Goal: Task Accomplishment & Management: Manage account settings

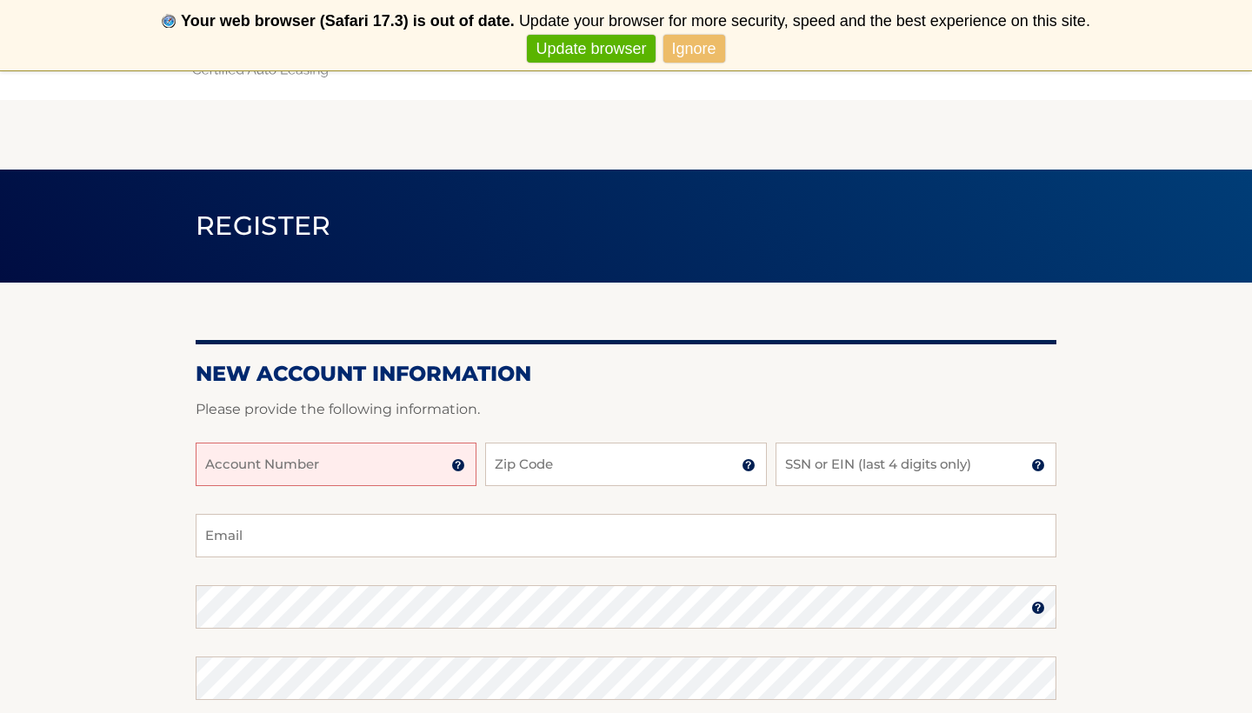
click at [378, 469] on input "Account Number" at bounding box center [336, 464] width 281 height 43
type input "44455989565"
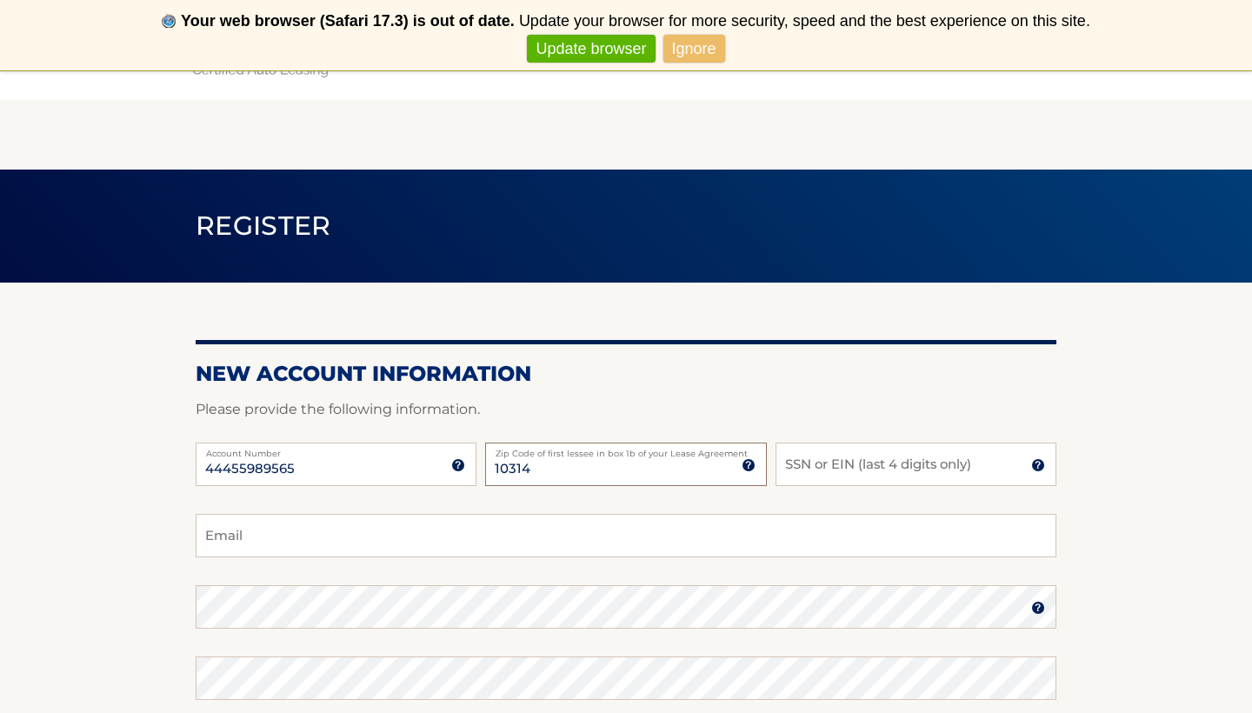
type input "10314"
click at [802, 476] on input "SSN or EIN (last 4 digits only)" at bounding box center [916, 464] width 281 height 43
type input "7522"
type input "Lisapeach530@gmail.com"
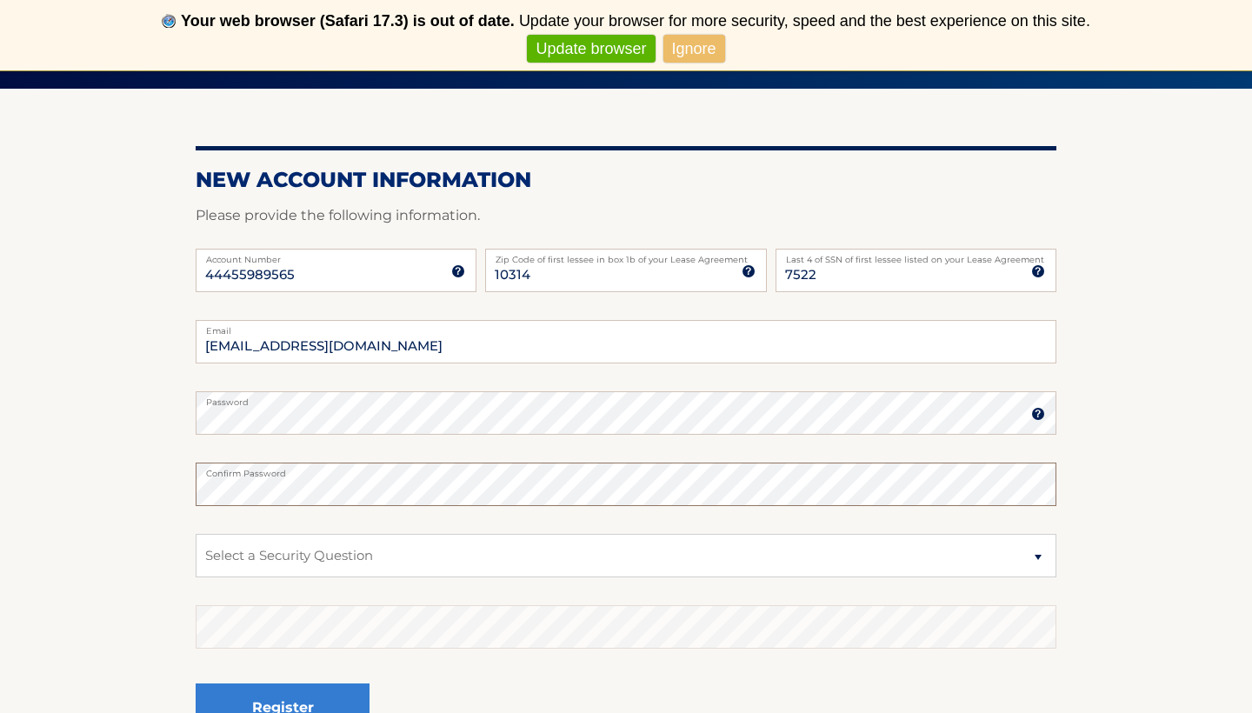
scroll to position [206, 0]
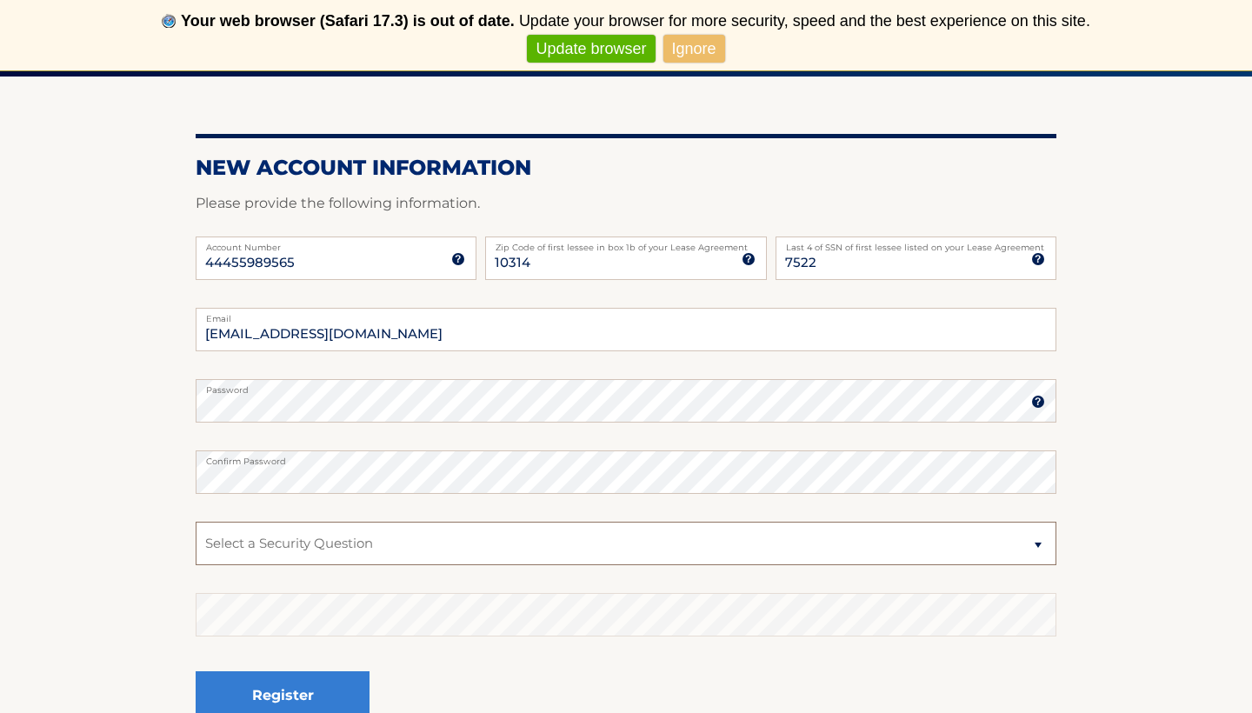
select select "2"
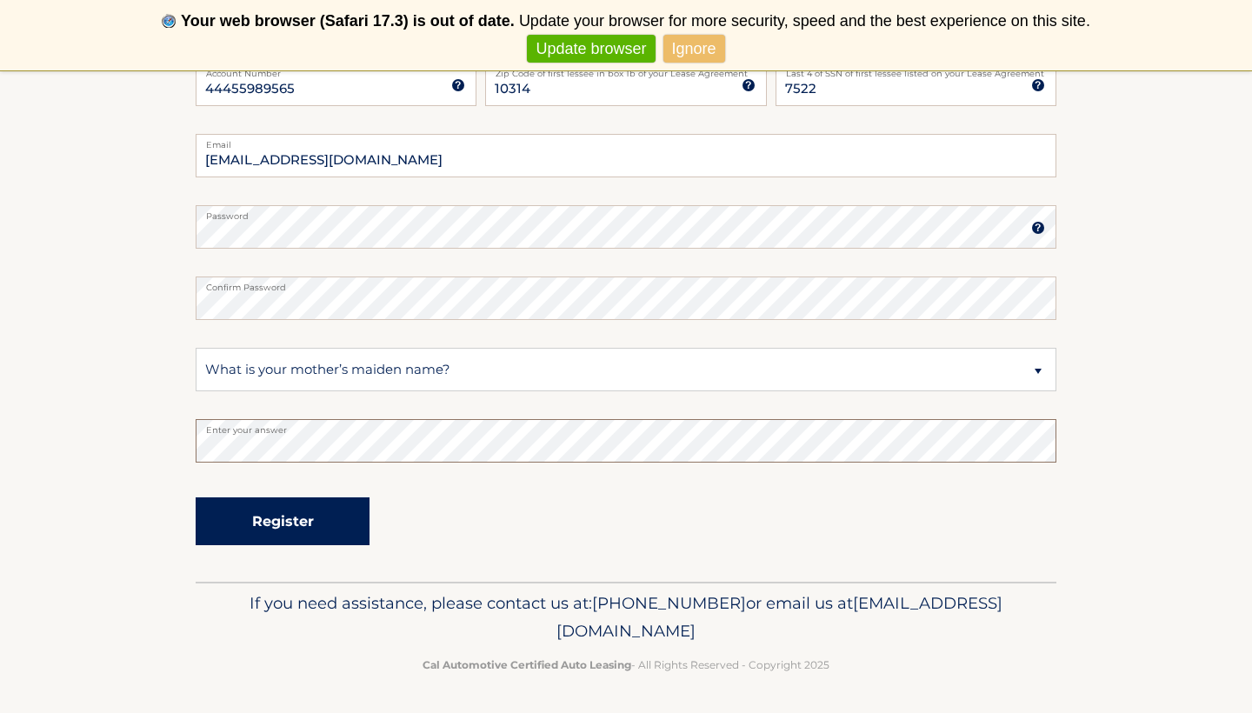
scroll to position [379, 0]
click at [240, 513] on button "Register" at bounding box center [283, 522] width 174 height 48
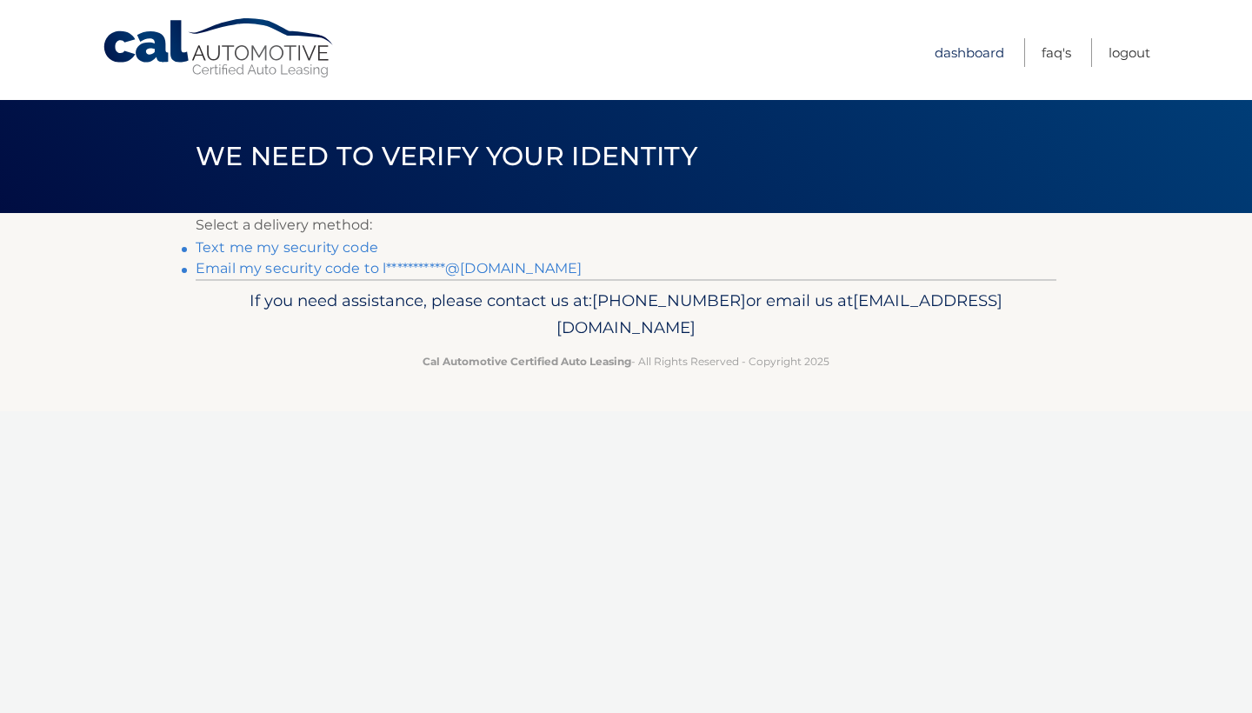
click at [981, 53] on link "Dashboard" at bounding box center [970, 52] width 70 height 29
click at [964, 51] on link "Dashboard" at bounding box center [970, 52] width 70 height 29
click at [970, 50] on link "Dashboard" at bounding box center [970, 52] width 70 height 29
click at [1139, 50] on link "Logout" at bounding box center [1130, 52] width 42 height 29
click at [964, 52] on link "Dashboard" at bounding box center [970, 52] width 70 height 29
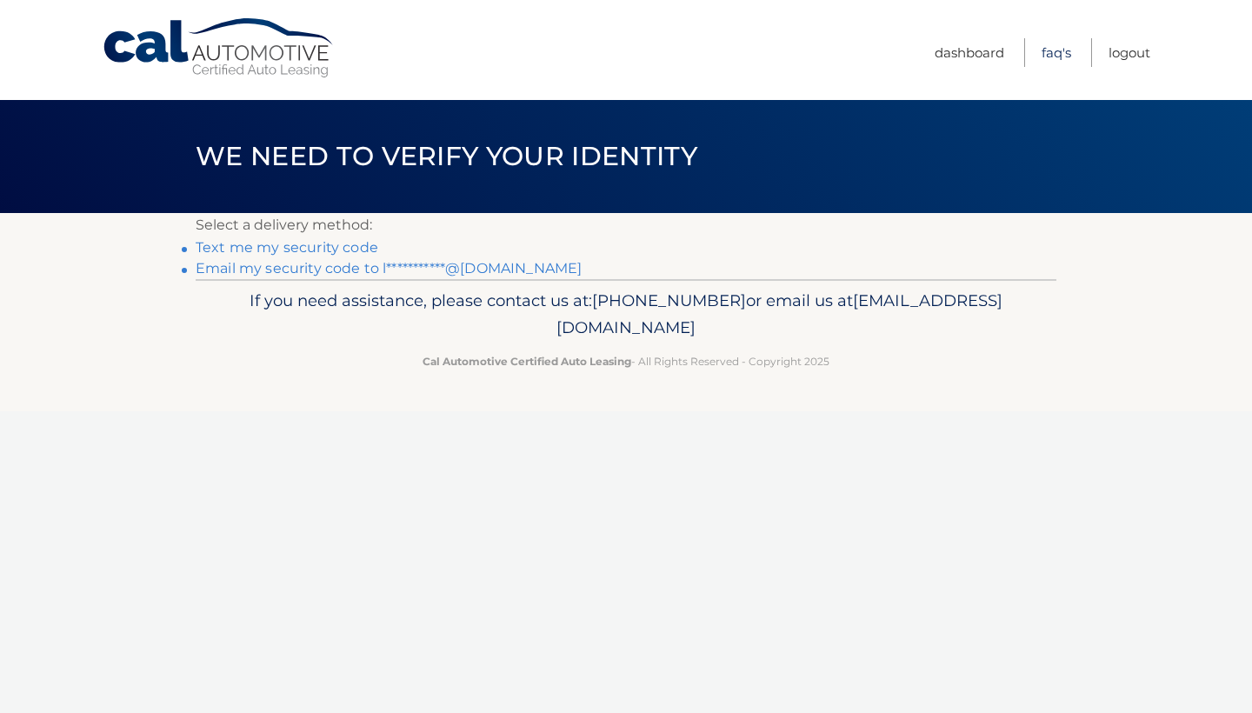
click at [1042, 50] on link "FAQ's" at bounding box center [1057, 52] width 30 height 29
click at [292, 255] on link "Text me my security code" at bounding box center [287, 247] width 183 height 17
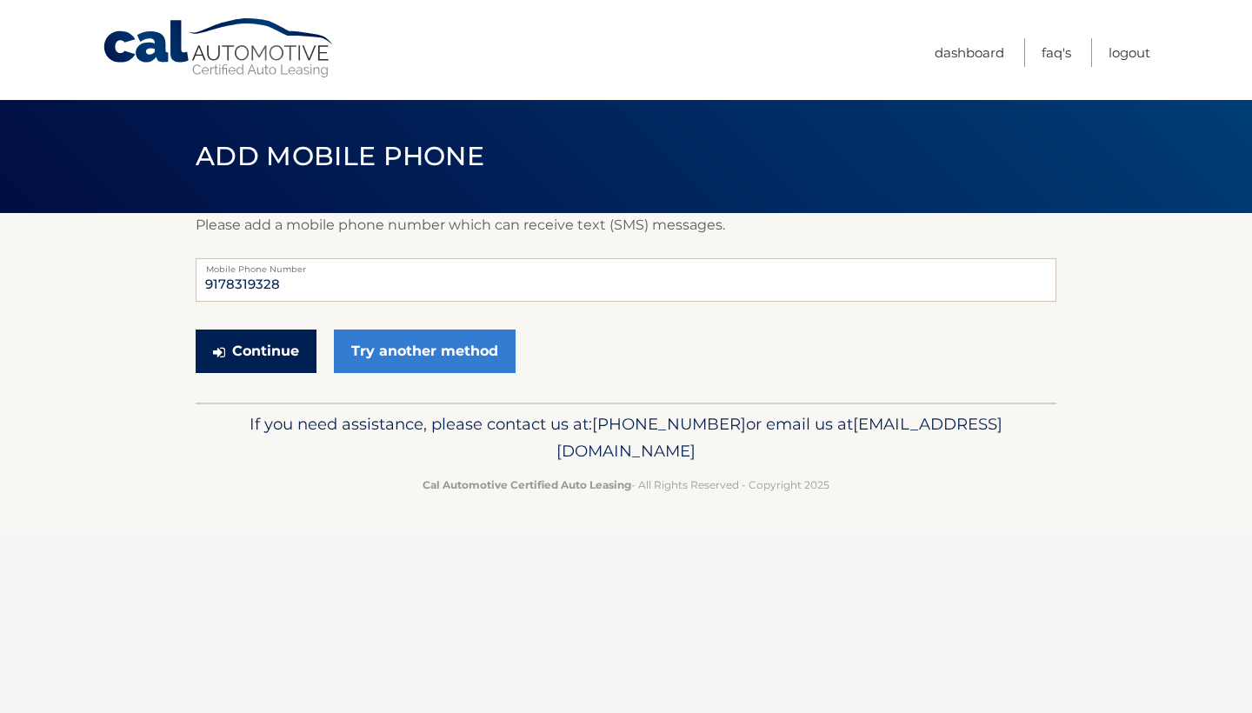
click at [275, 357] on button "Continue" at bounding box center [256, 351] width 121 height 43
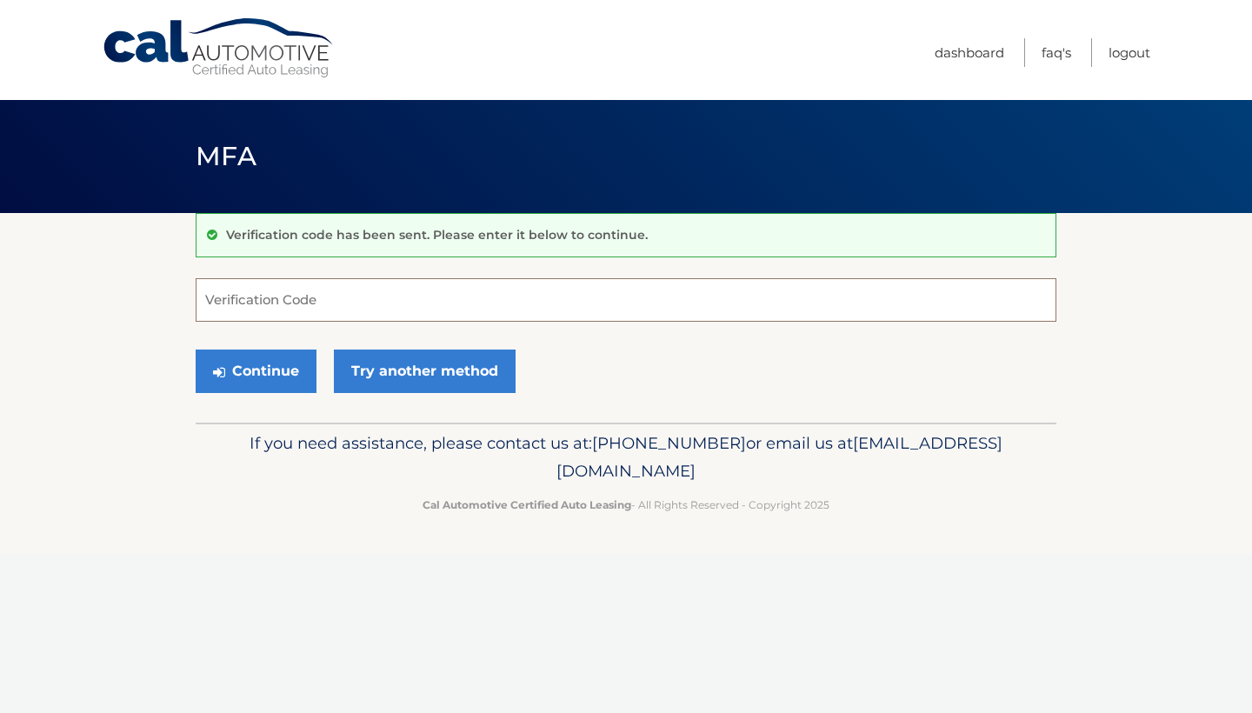
click at [232, 304] on input "Verification Code" at bounding box center [626, 299] width 861 height 43
type input "013205"
click at [238, 381] on button "Continue" at bounding box center [256, 371] width 121 height 43
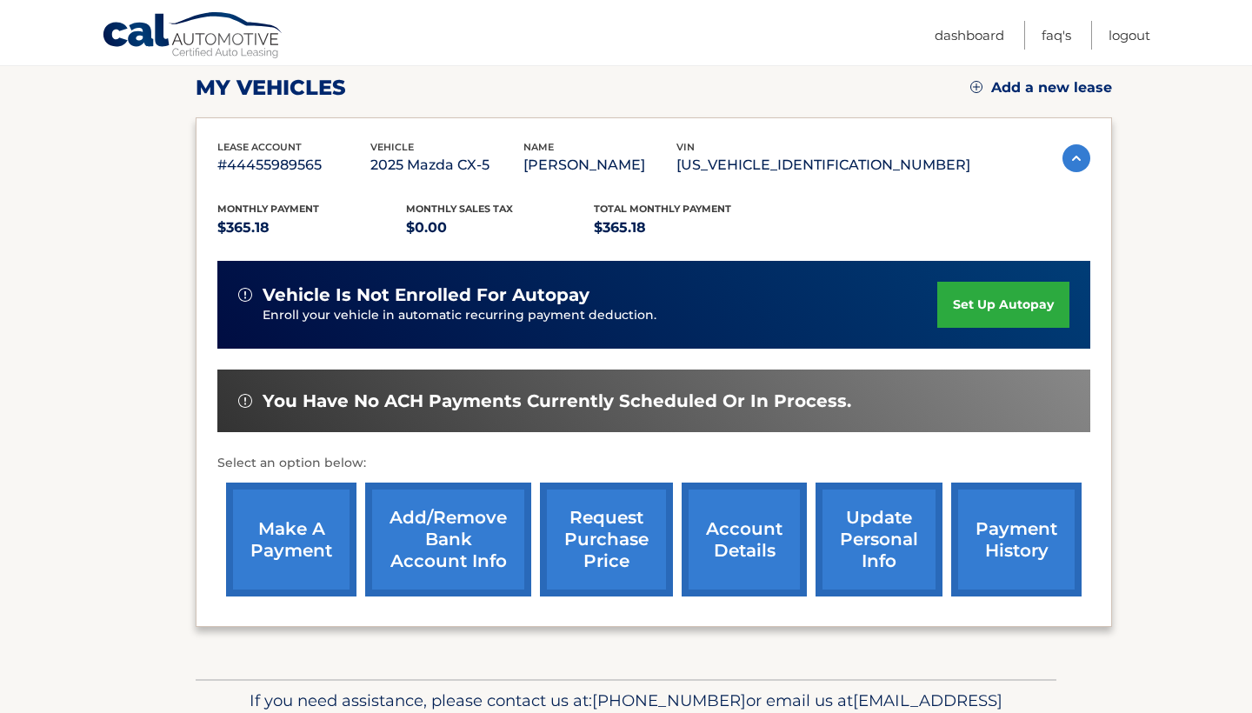
scroll to position [240, 0]
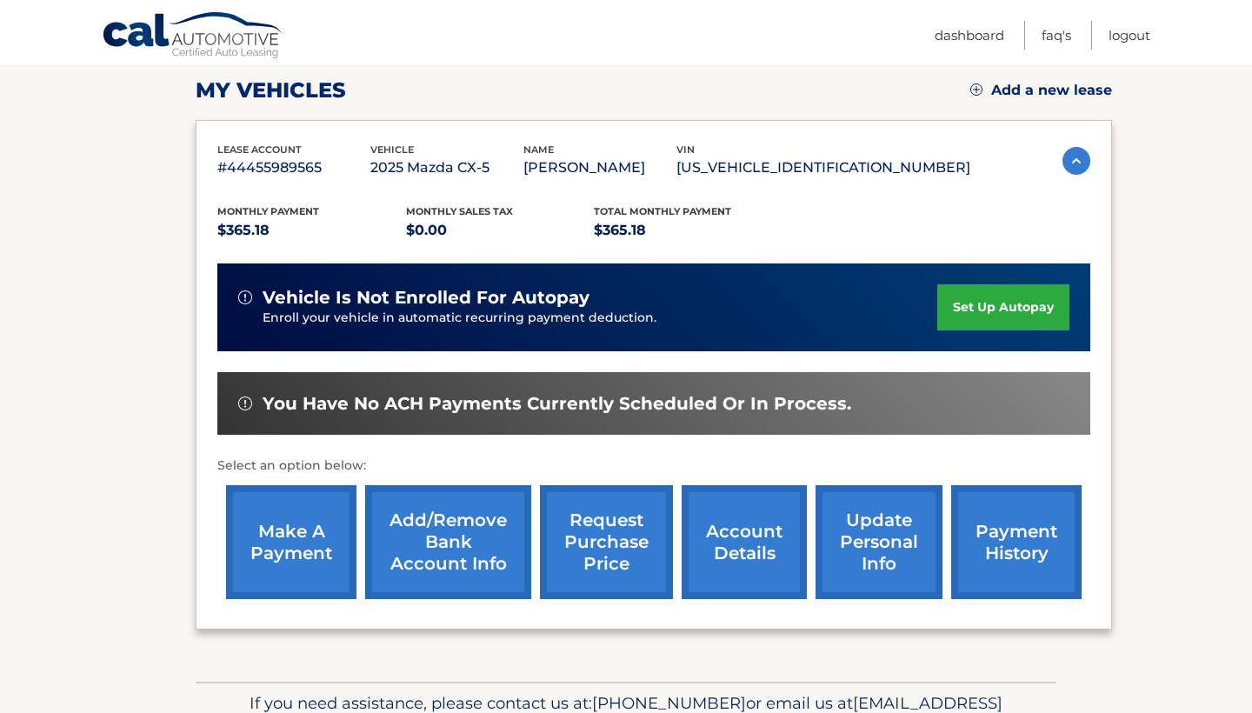
click at [1069, 162] on img at bounding box center [1076, 161] width 28 height 28
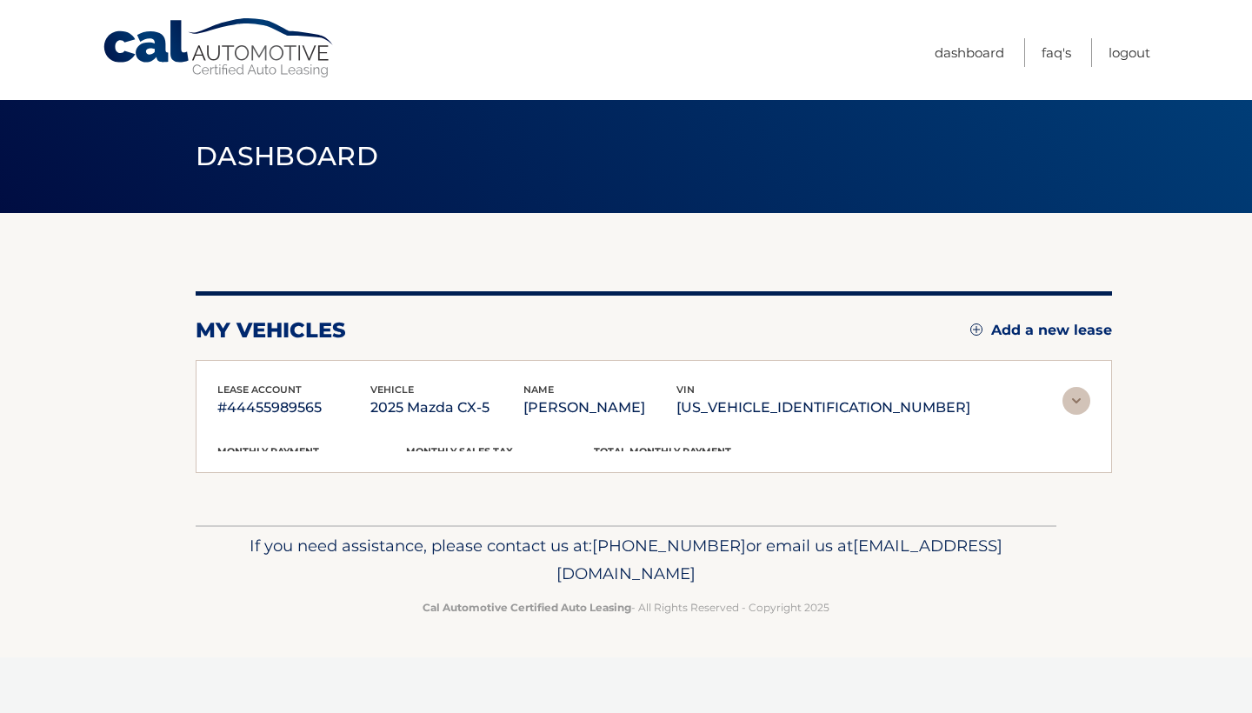
scroll to position [0, 0]
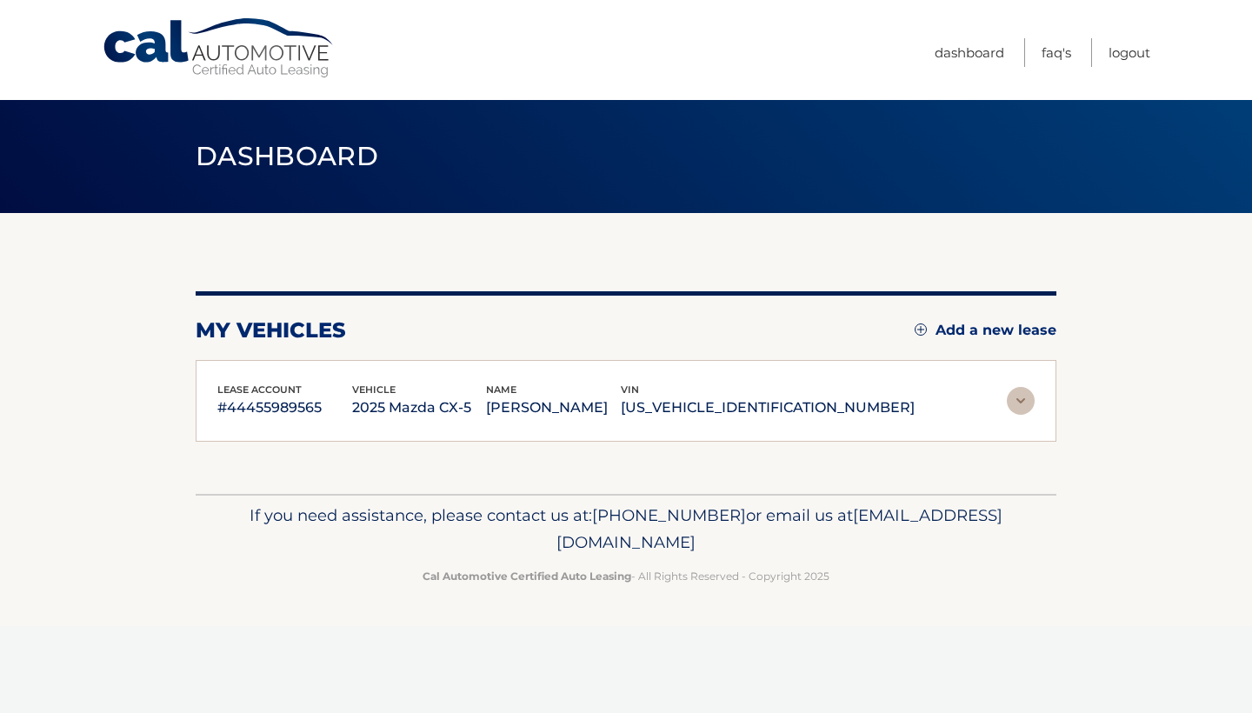
click at [1016, 402] on img at bounding box center [1021, 401] width 28 height 28
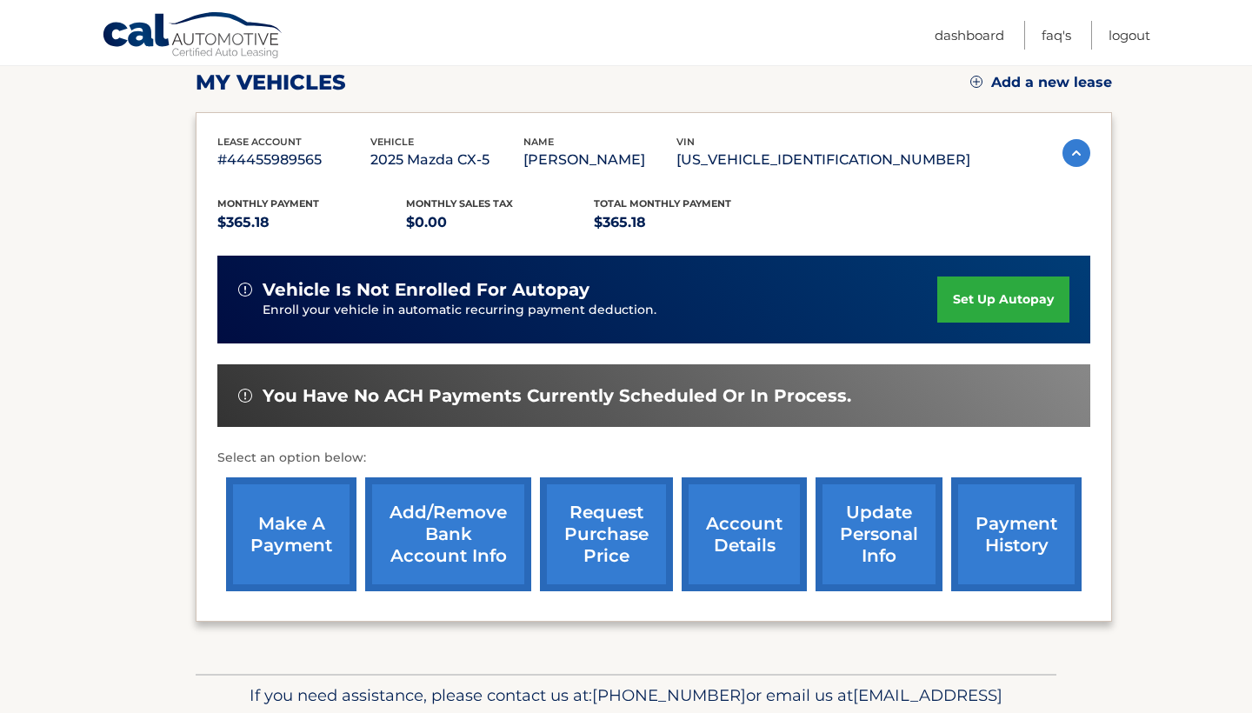
scroll to position [258, 0]
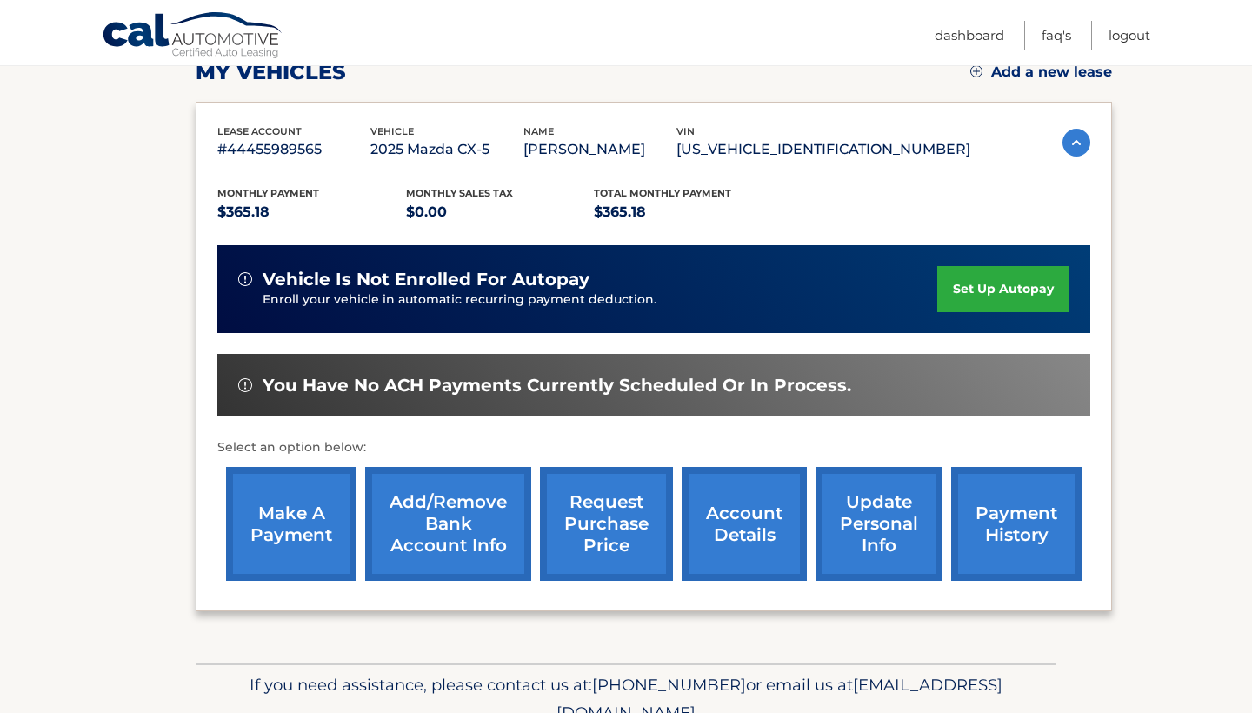
click at [292, 545] on link "make a payment" at bounding box center [291, 524] width 130 height 114
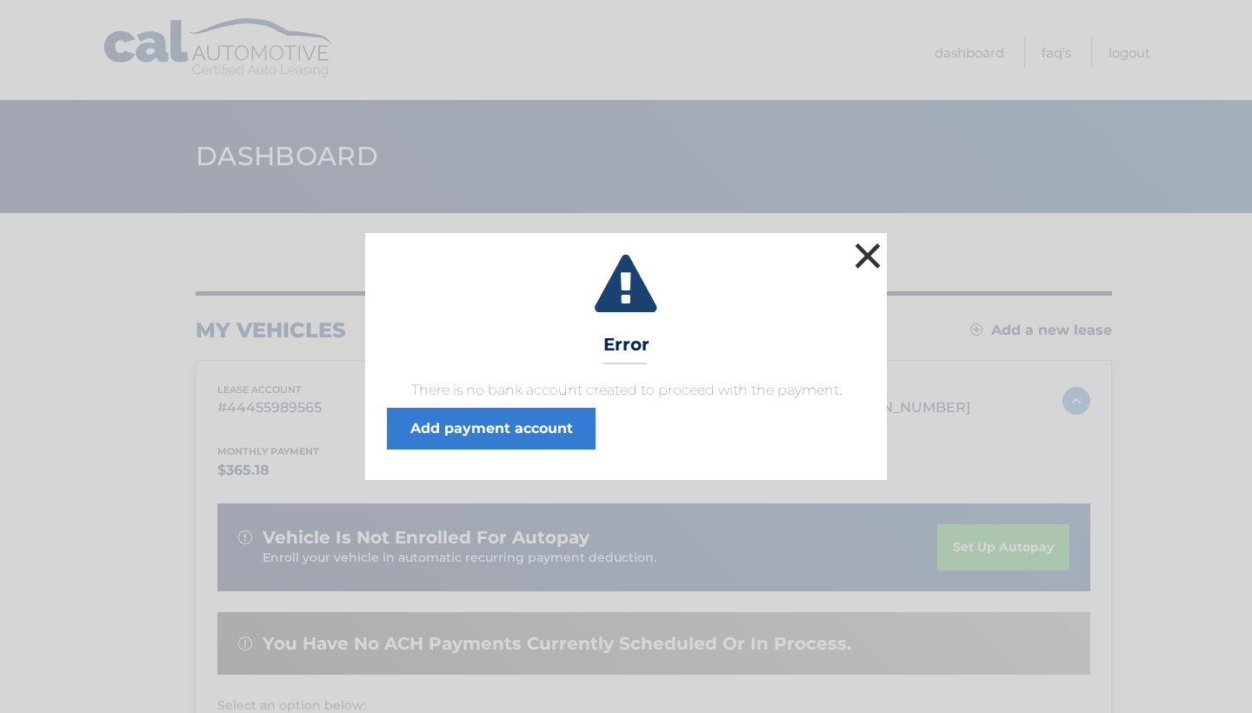
click at [869, 257] on button "×" at bounding box center [867, 255] width 35 height 35
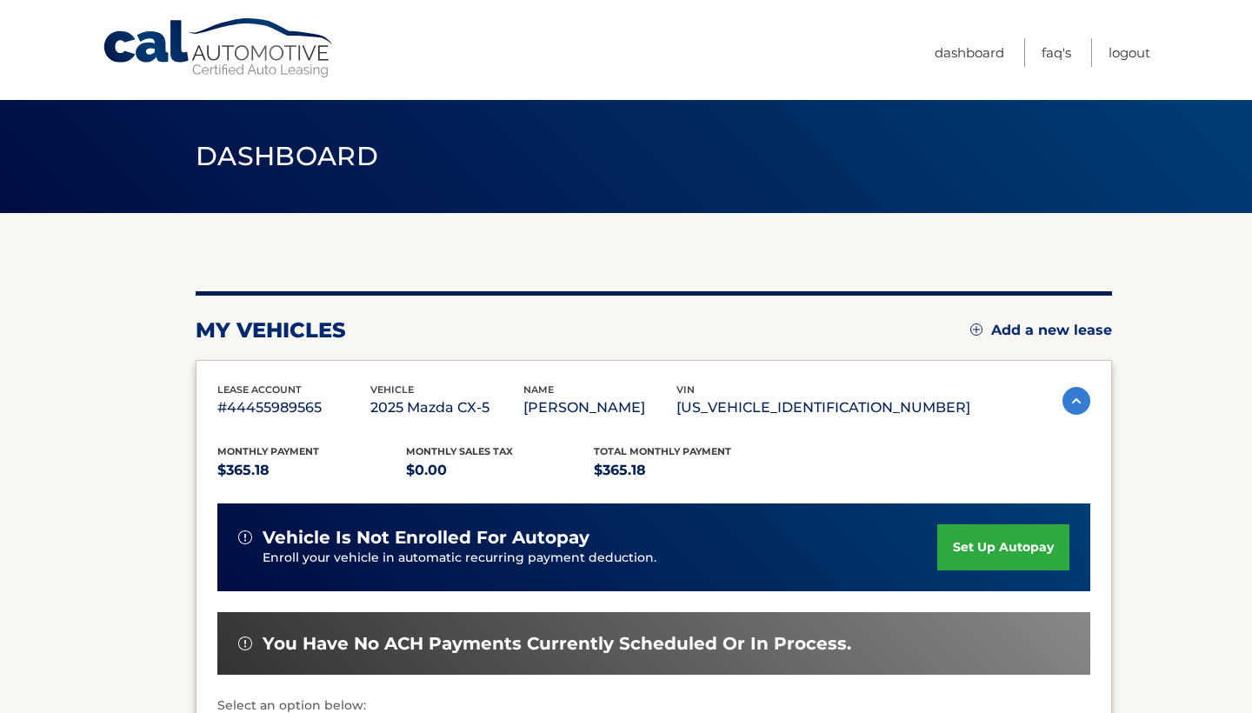
click at [988, 556] on link "set up autopay" at bounding box center [1003, 547] width 132 height 46
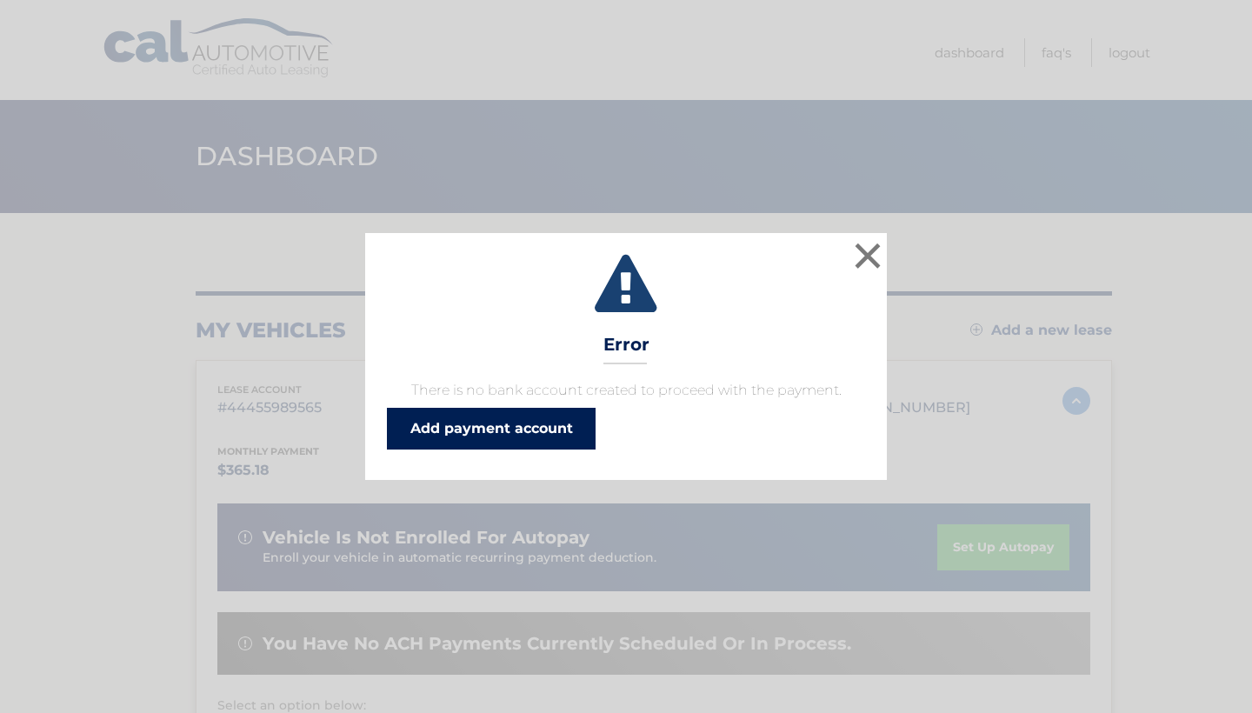
click at [537, 430] on link "Add payment account" at bounding box center [491, 429] width 209 height 42
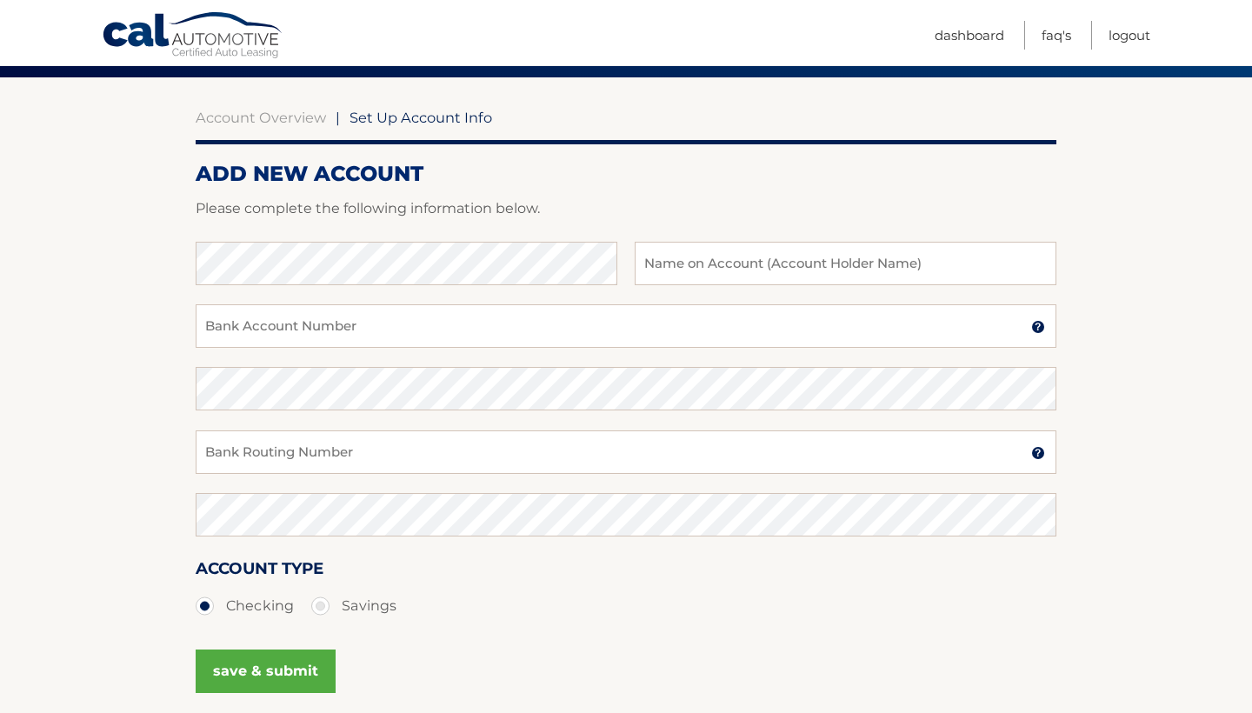
scroll to position [134, 0]
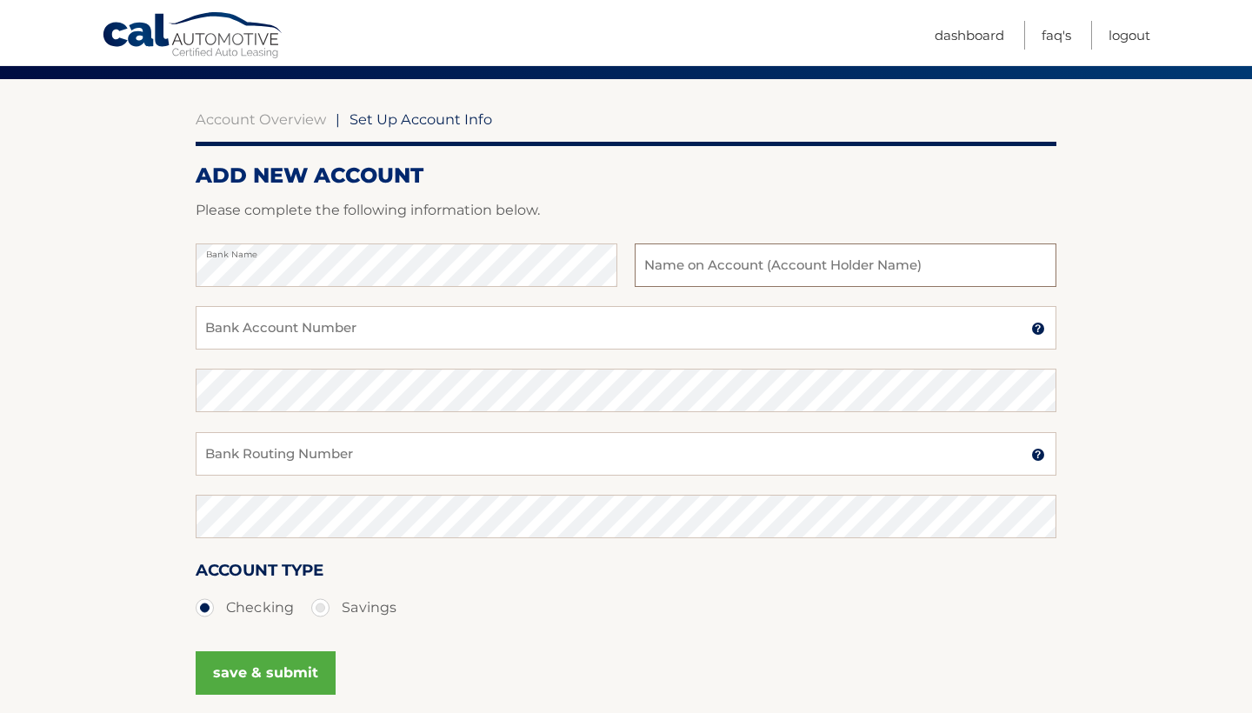
click at [646, 276] on input "text" at bounding box center [846, 264] width 422 height 43
type input "Lisa Pietracatella"
click at [291, 336] on input "Bank Account Number" at bounding box center [626, 327] width 861 height 43
type input "4264348305"
click at [232, 454] on input "Bank Routing Number" at bounding box center [626, 453] width 861 height 43
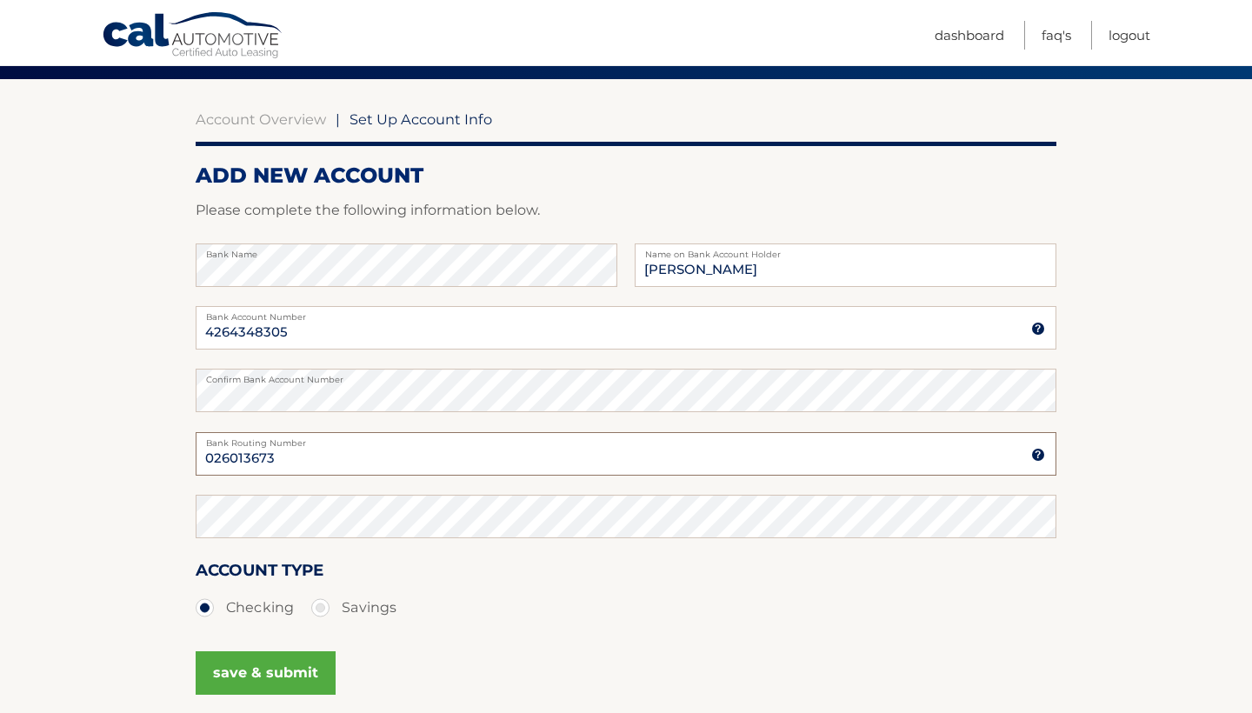
type input "026013673"
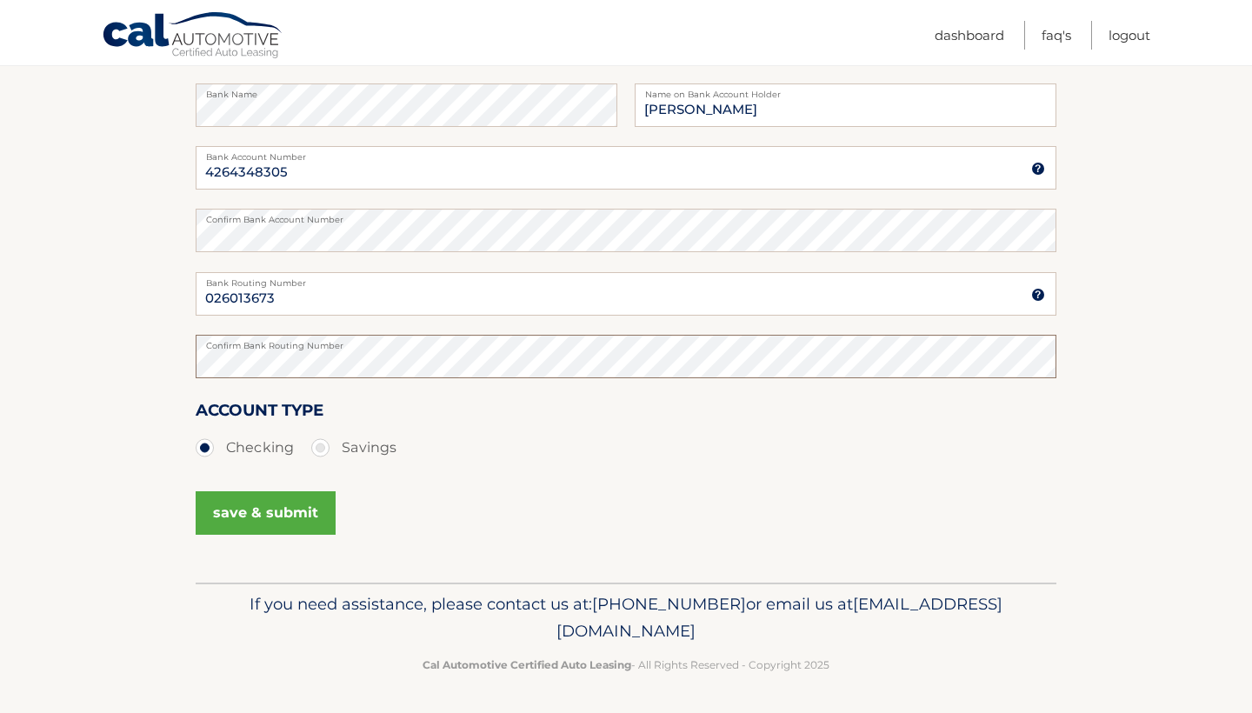
scroll to position [293, 0]
click at [285, 515] on button "save & submit" at bounding box center [266, 513] width 140 height 43
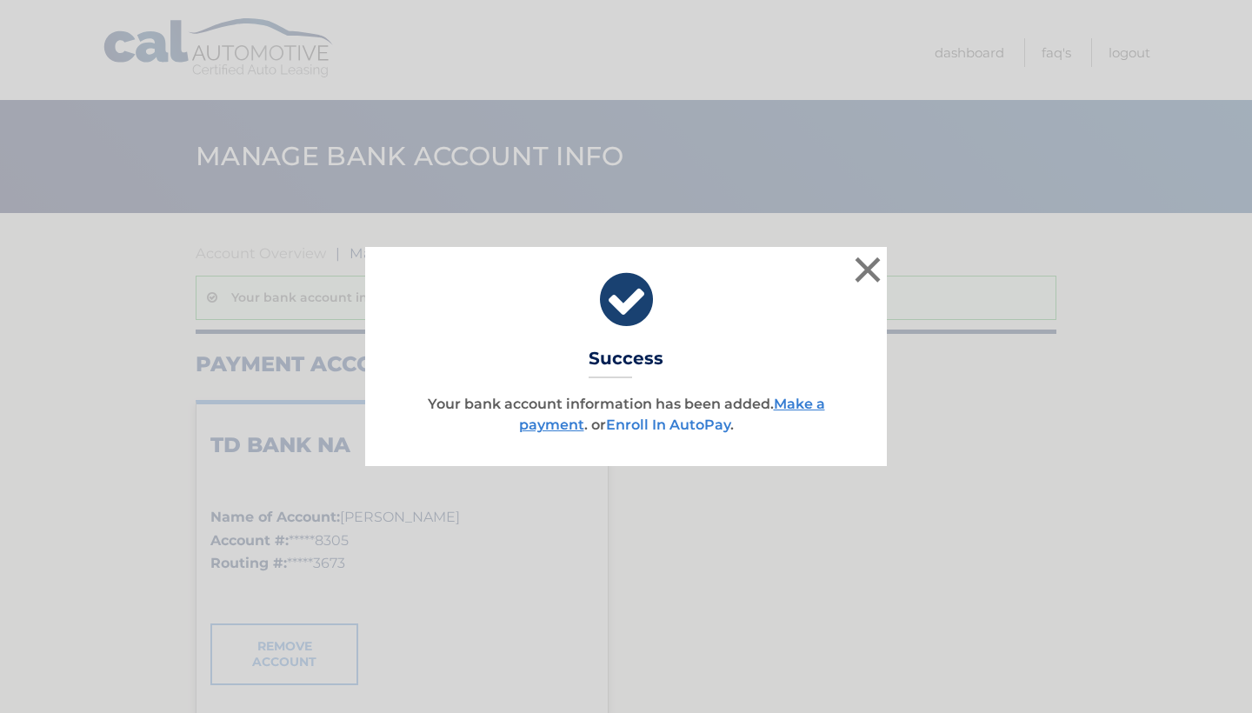
click at [663, 423] on link "Enroll In AutoPay" at bounding box center [668, 424] width 124 height 17
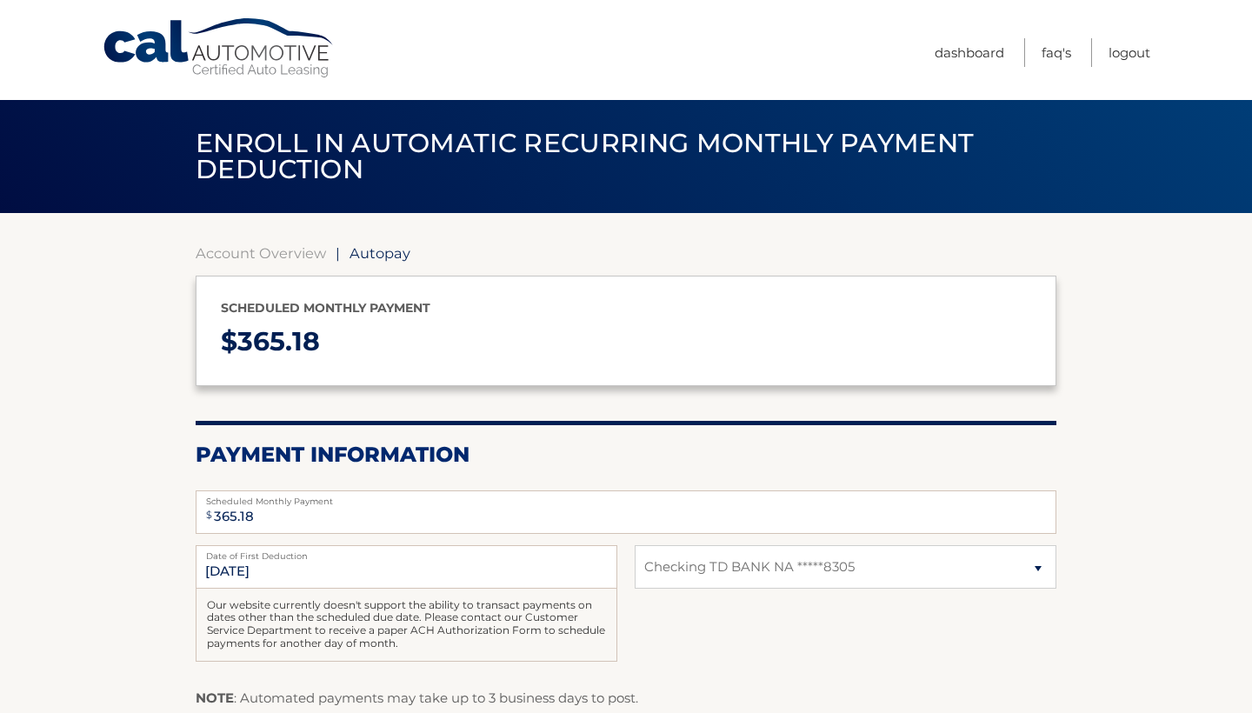
select select "MDEzNjQ4MmMtZGRhNC00NTRkLTgwNjMtYWM4N2E0Zjk4ZTBm"
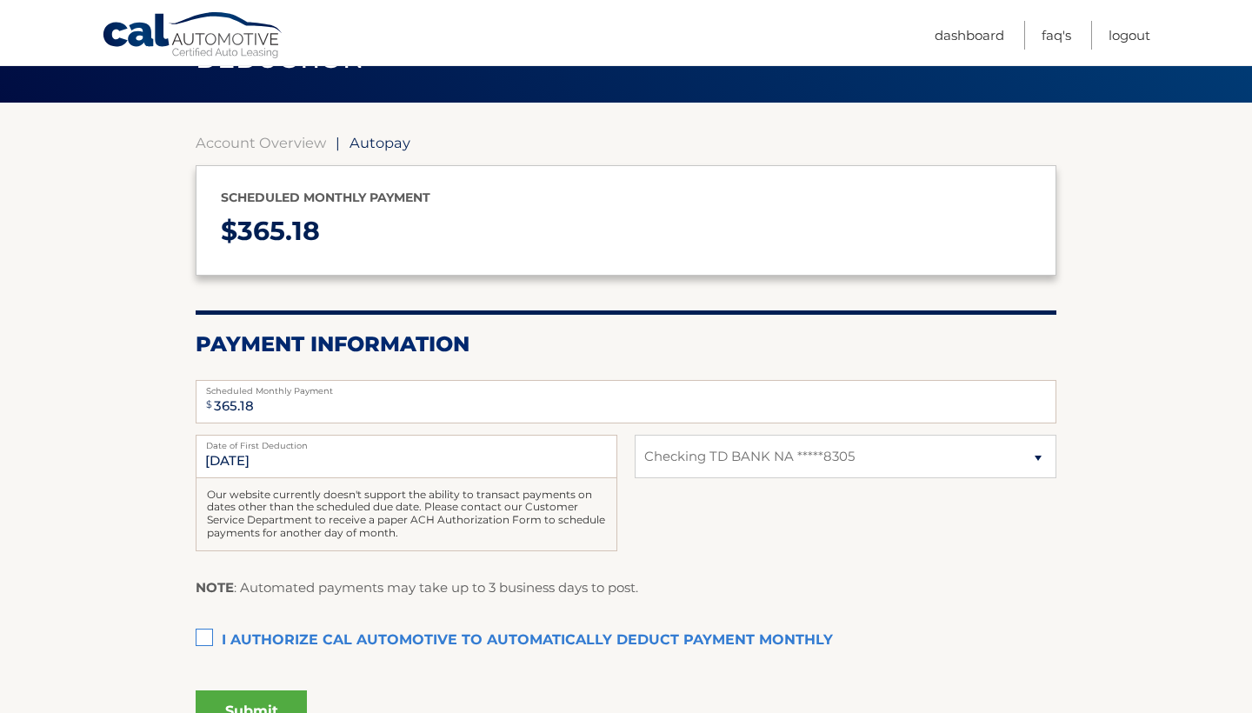
scroll to position [113, 0]
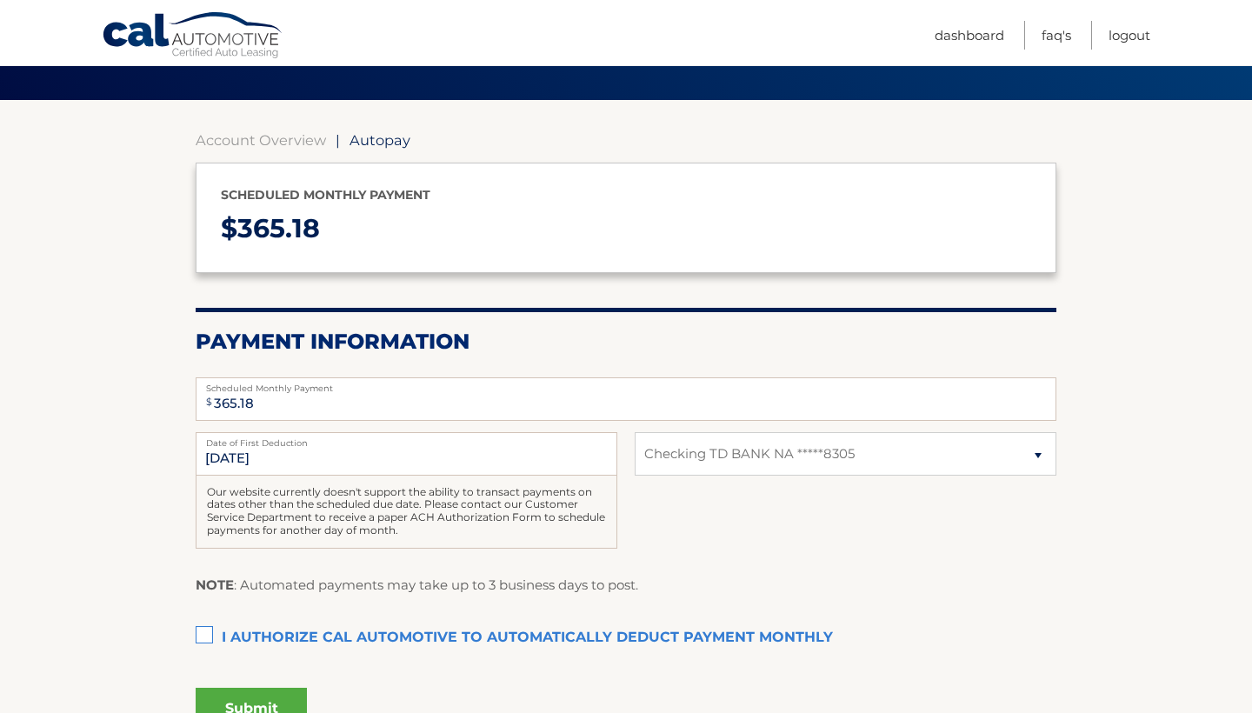
click at [201, 621] on label "I authorize cal automotive to automatically deduct payment monthly This checkbo…" at bounding box center [626, 638] width 861 height 35
click at [0, 0] on input "I authorize cal automotive to automatically deduct payment monthly This checkbo…" at bounding box center [0, 0] width 0 height 0
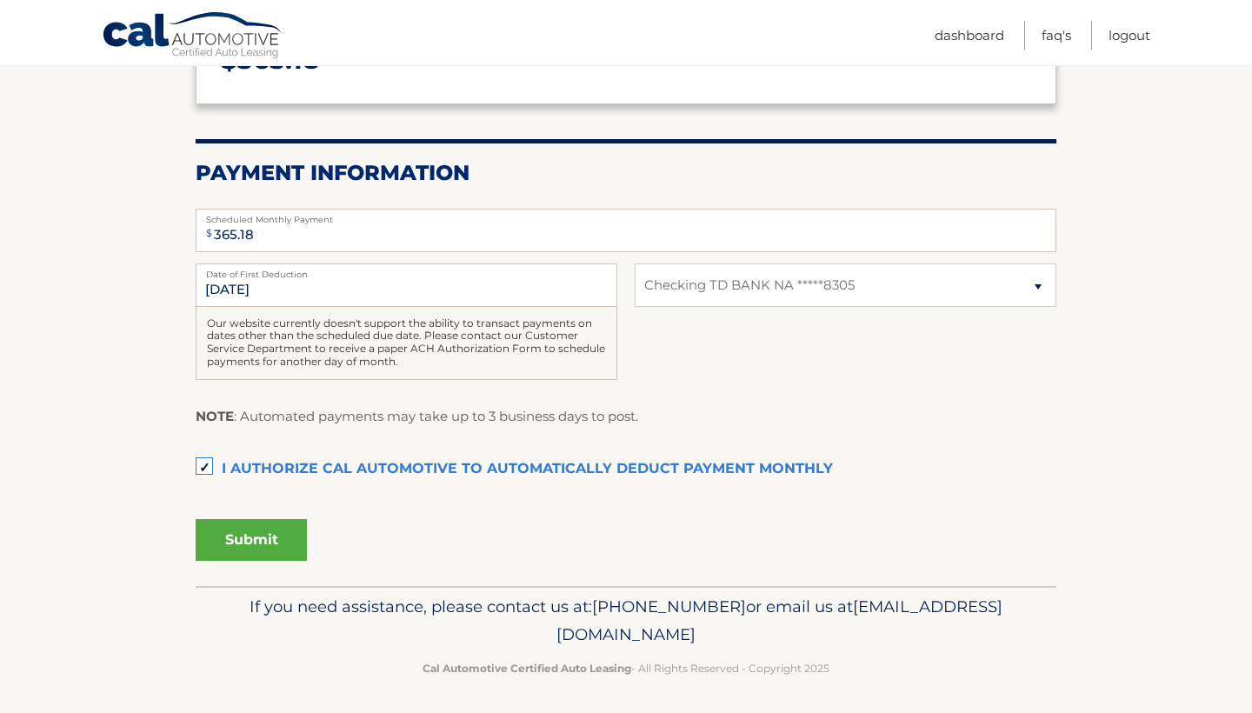
scroll to position [281, 0]
click at [289, 533] on button "Submit" at bounding box center [251, 541] width 111 height 42
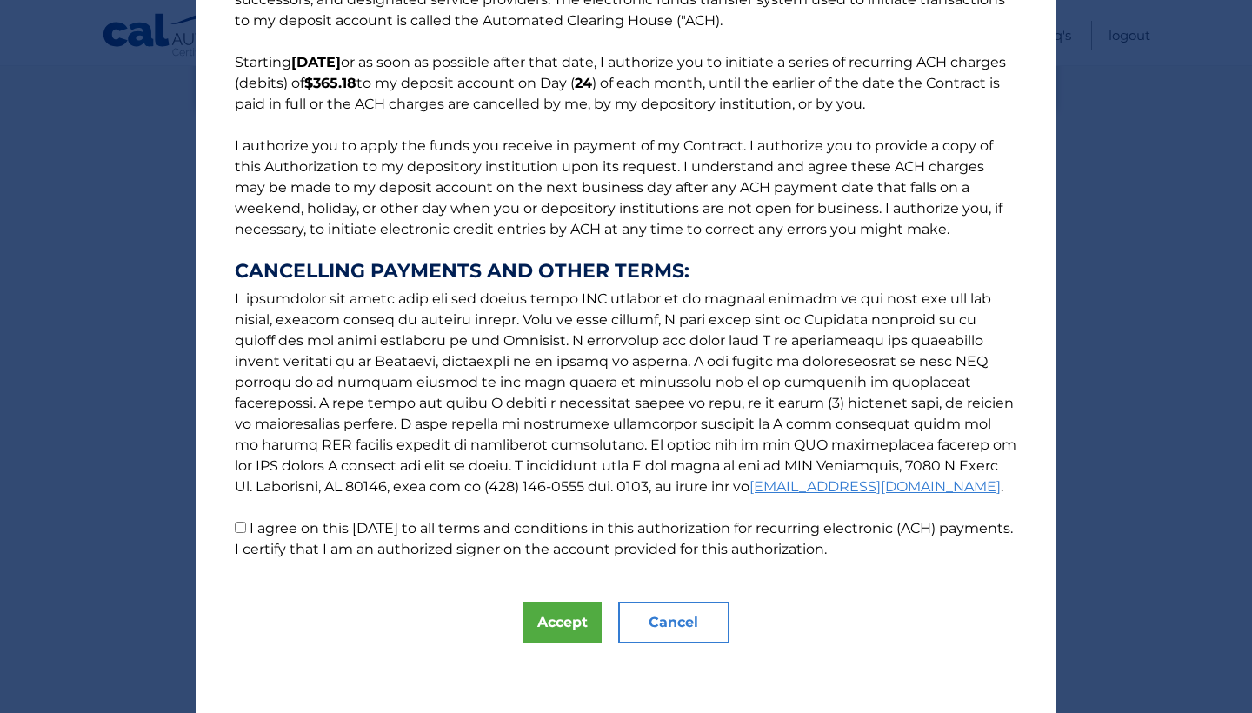
scroll to position [109, 0]
click at [560, 614] on button "Accept" at bounding box center [562, 623] width 78 height 42
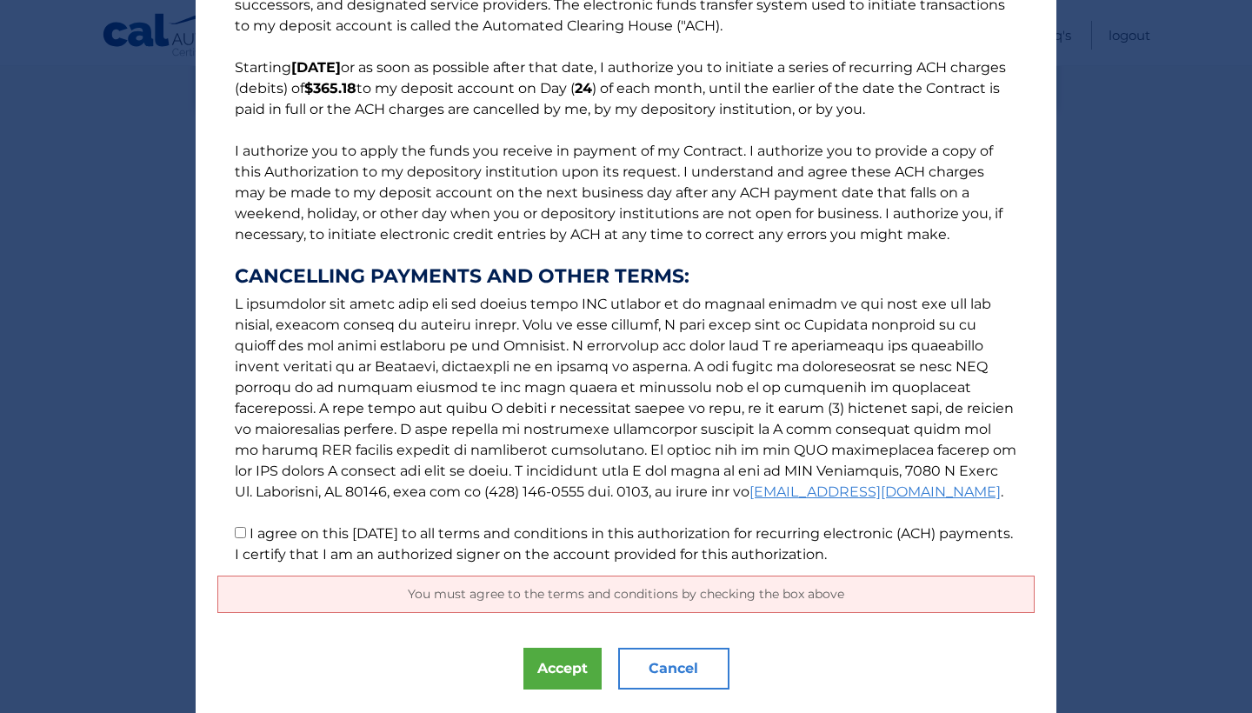
scroll to position [129, 0]
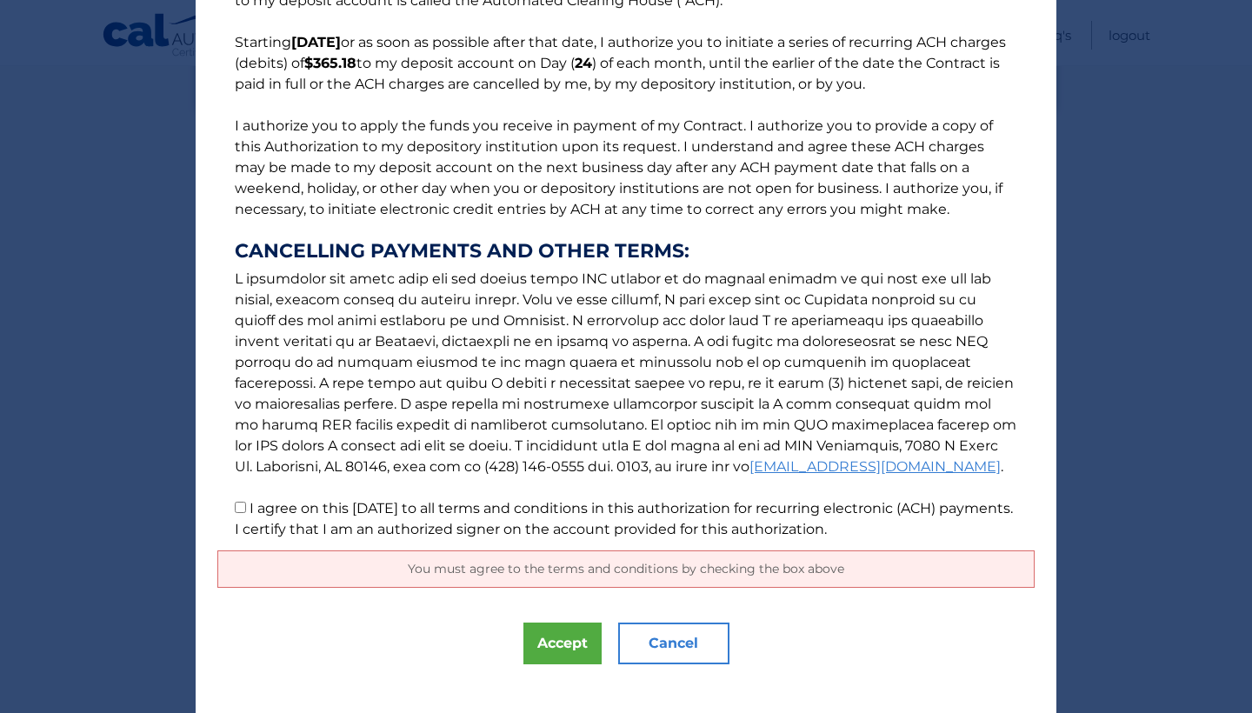
click at [241, 509] on input "I agree on this 08/26/2025 to all terms and conditions in this authorization fo…" at bounding box center [240, 507] width 11 height 11
checkbox input "true"
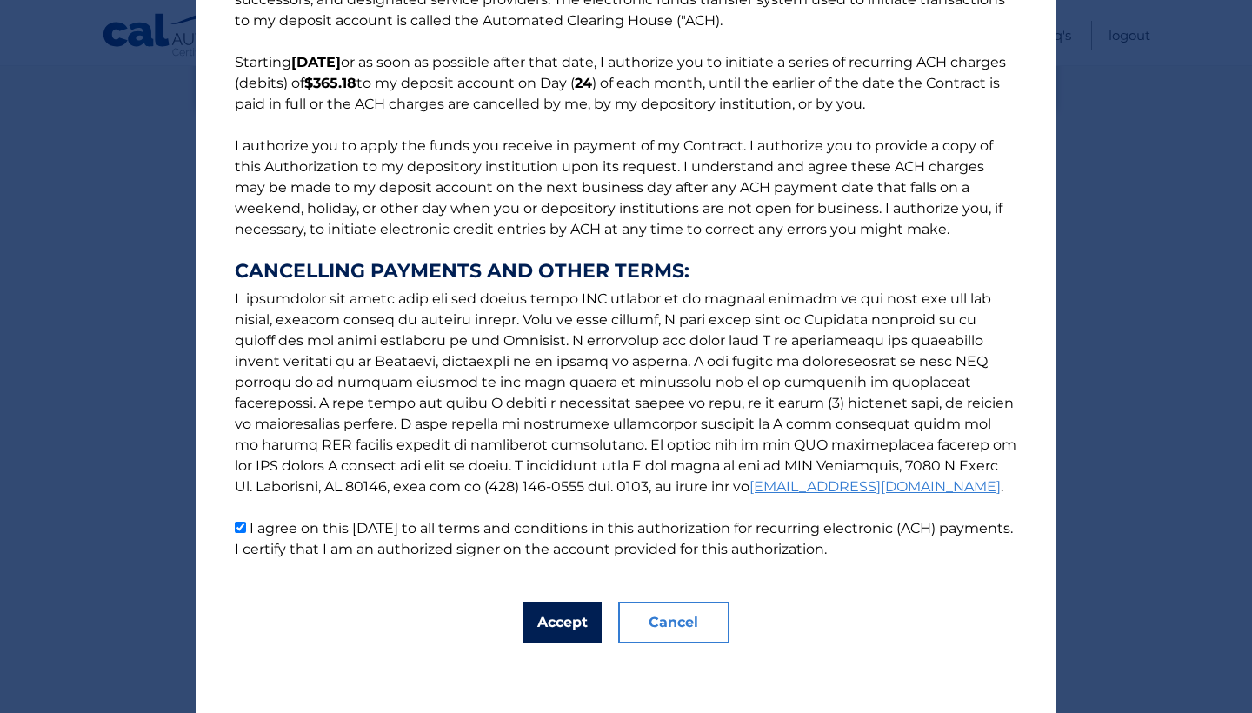
click at [549, 626] on button "Accept" at bounding box center [562, 623] width 78 height 42
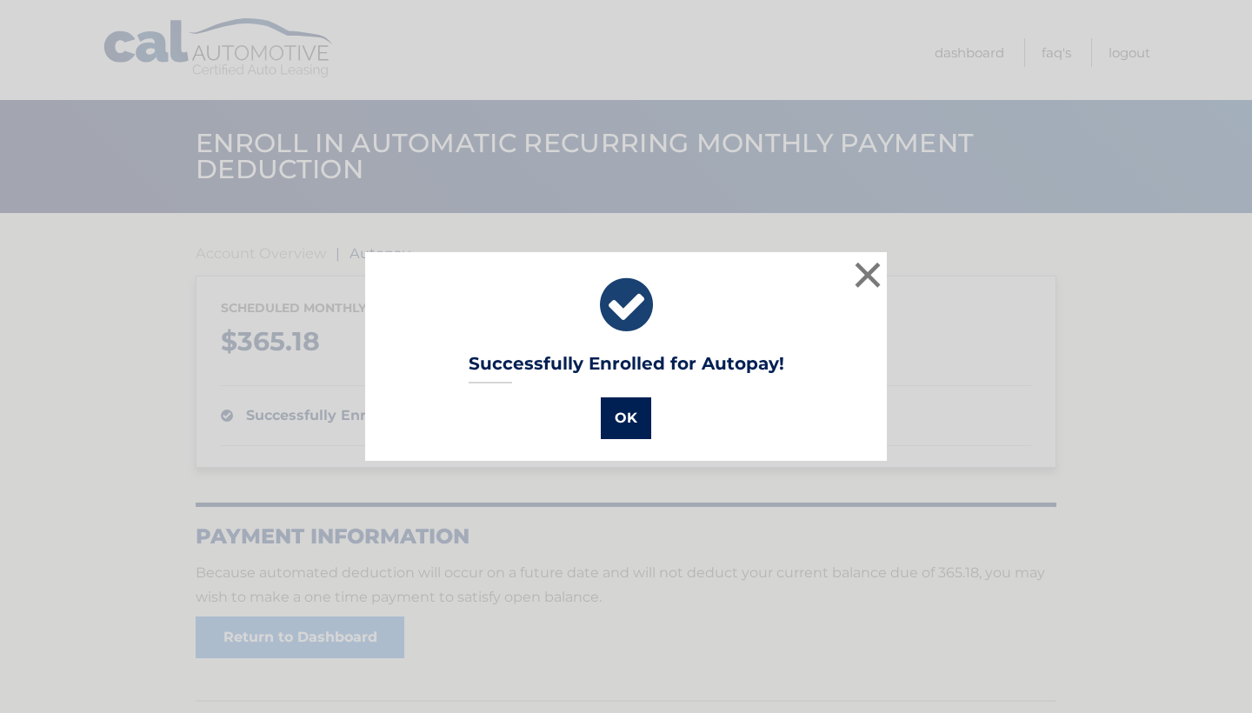
click at [627, 413] on button "OK" at bounding box center [626, 418] width 50 height 42
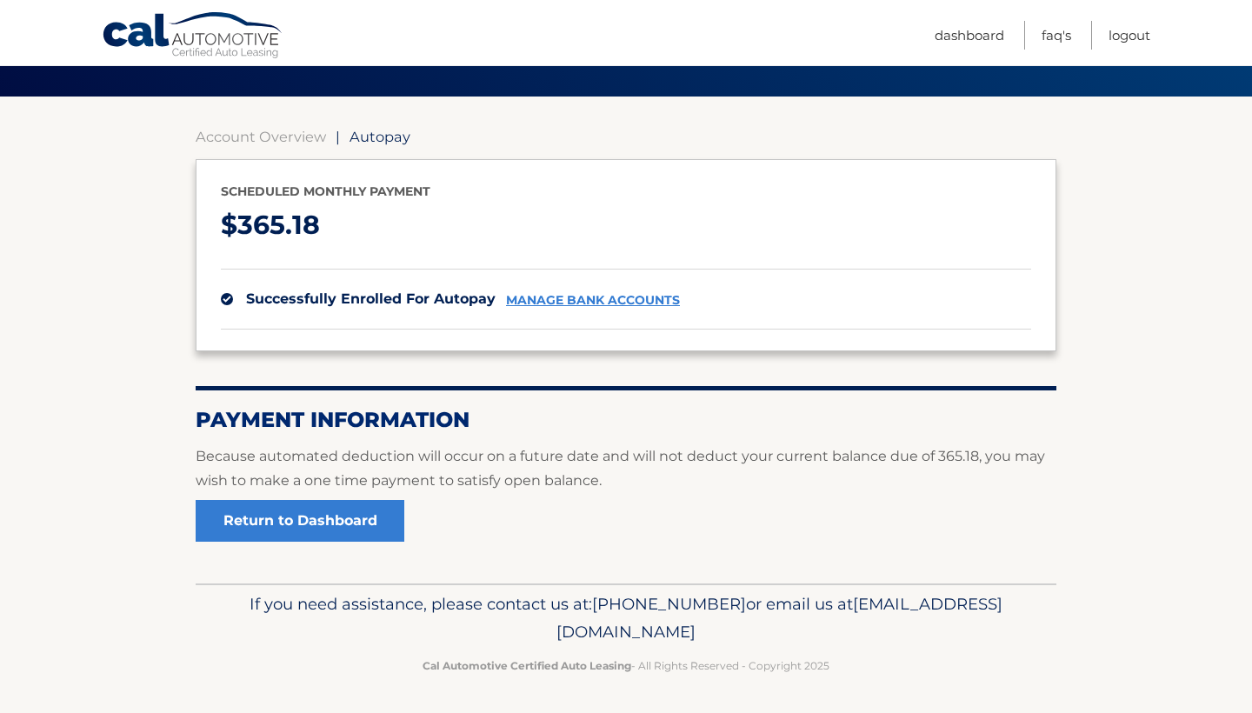
scroll to position [116, 0]
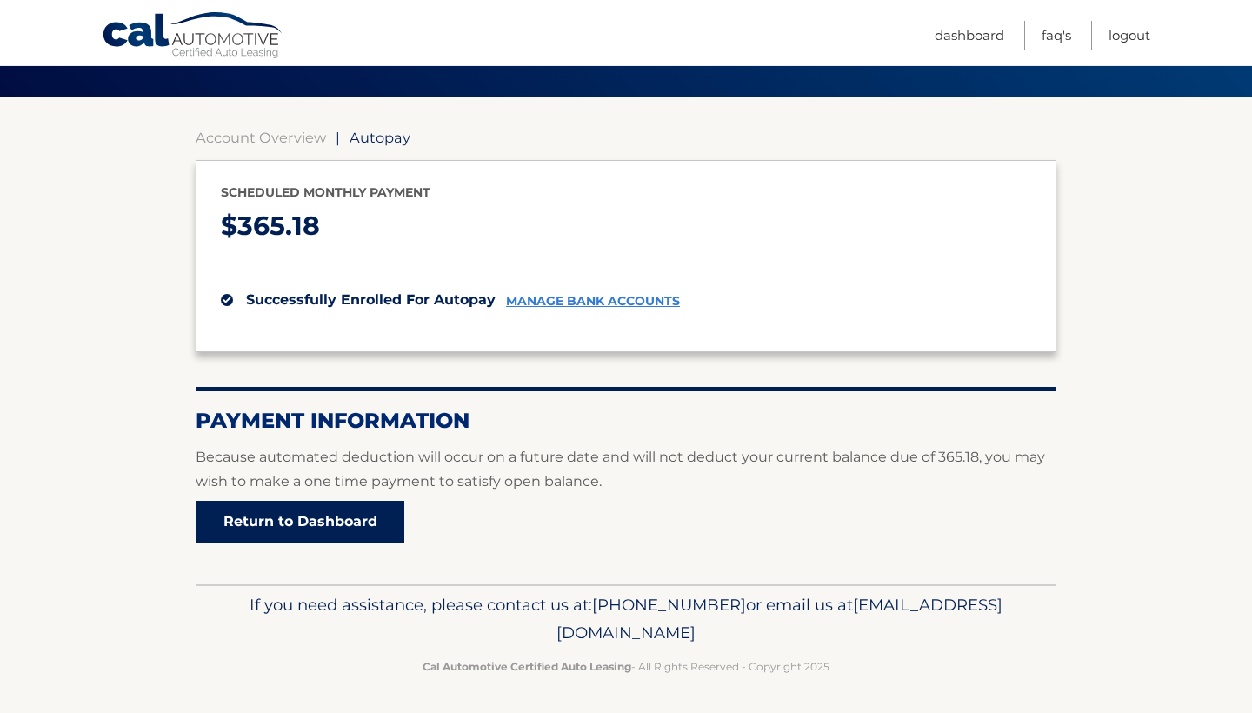
click at [323, 515] on link "Return to Dashboard" at bounding box center [300, 522] width 209 height 42
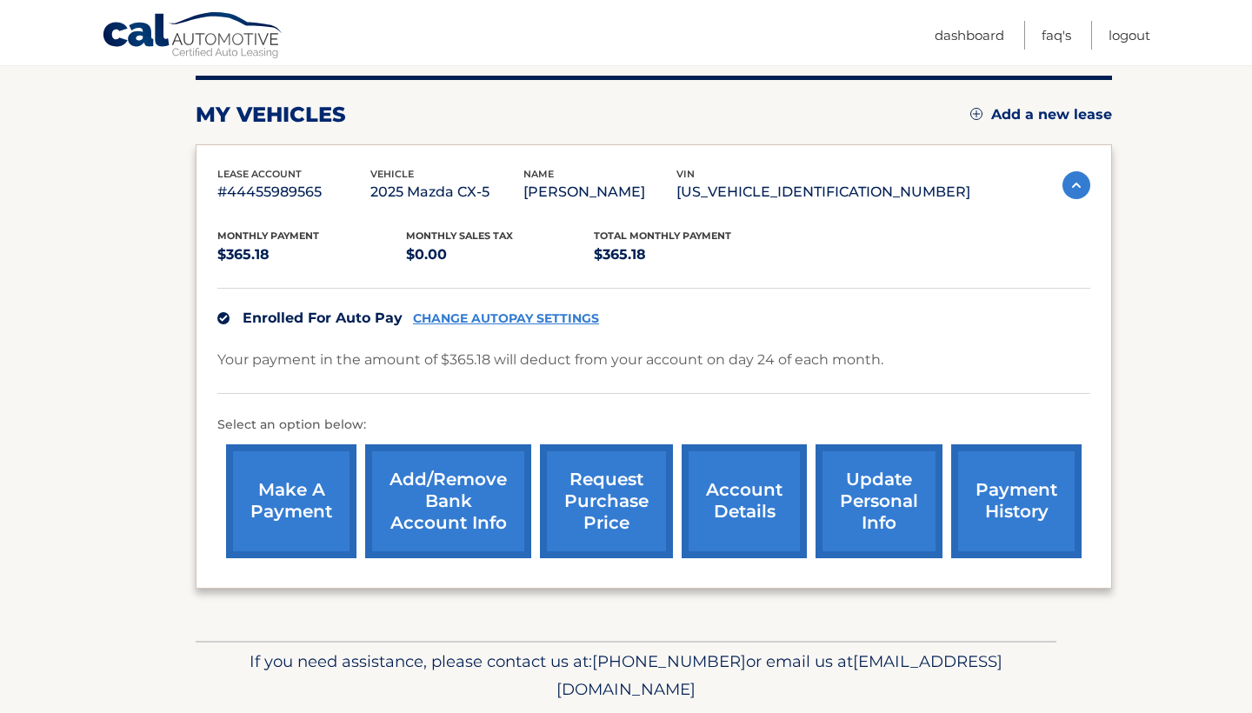
scroll to position [221, 0]
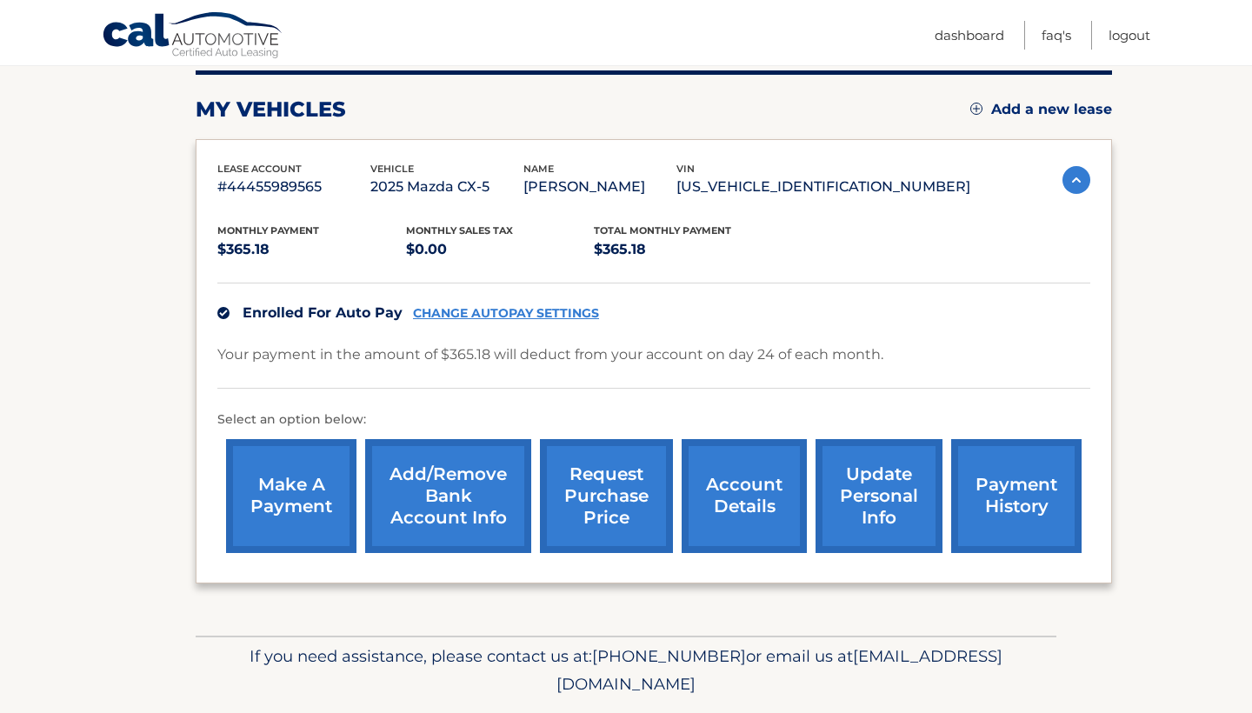
click at [292, 512] on link "make a payment" at bounding box center [291, 496] width 130 height 114
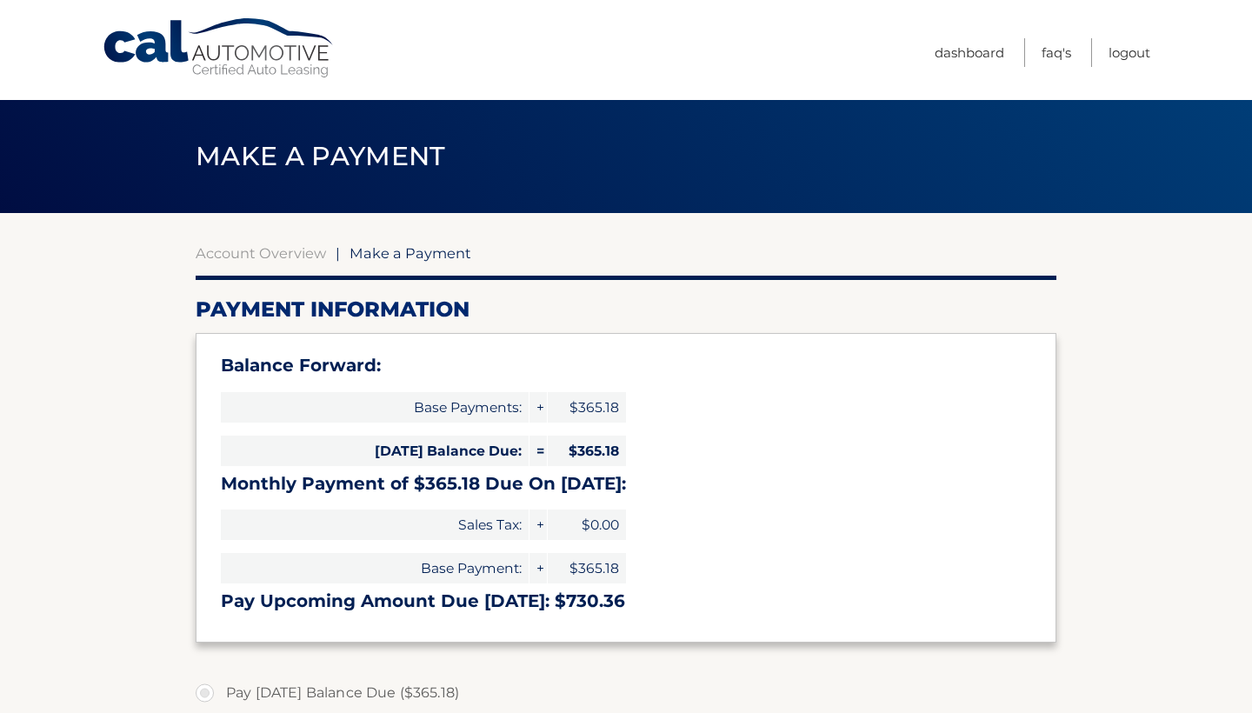
select select "MDEzNjQ4MmMtZGRhNC00NTRkLTgwNjMtYWM4N2E0Zjk4ZTBm"
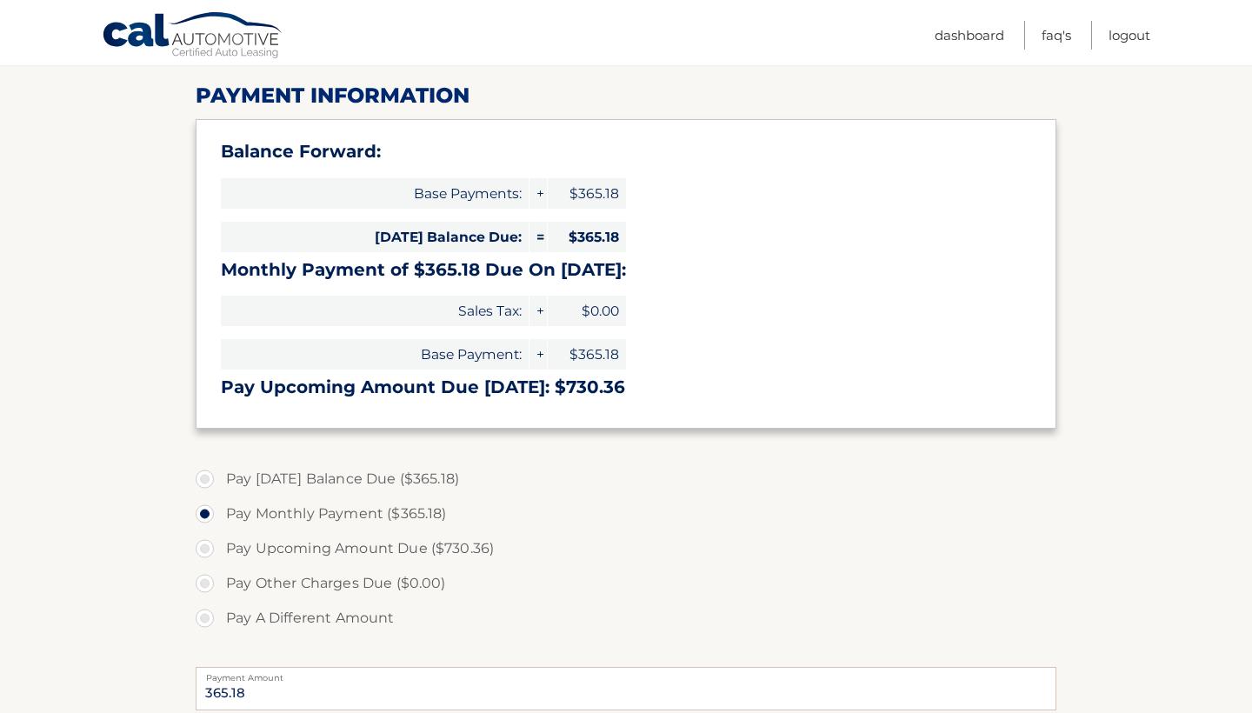
scroll to position [214, 0]
click at [201, 478] on label "Pay [DATE] Balance Due ($365.18)" at bounding box center [626, 479] width 861 height 35
click at [203, 478] on input "Pay [DATE] Balance Due ($365.18)" at bounding box center [211, 476] width 17 height 28
radio input "true"
click at [210, 512] on label "Pay Monthly Payment ($365.18)" at bounding box center [626, 513] width 861 height 35
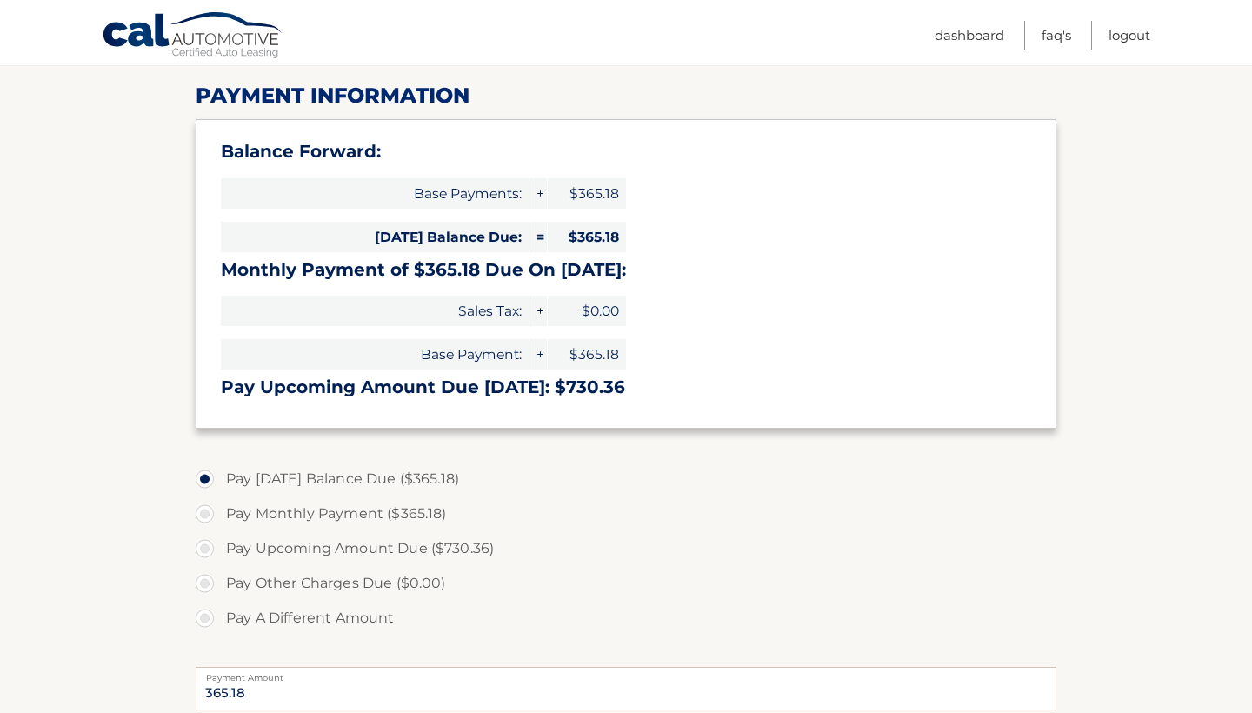
click at [210, 512] on input "Pay Monthly Payment ($365.18)" at bounding box center [211, 510] width 17 height 28
radio input "true"
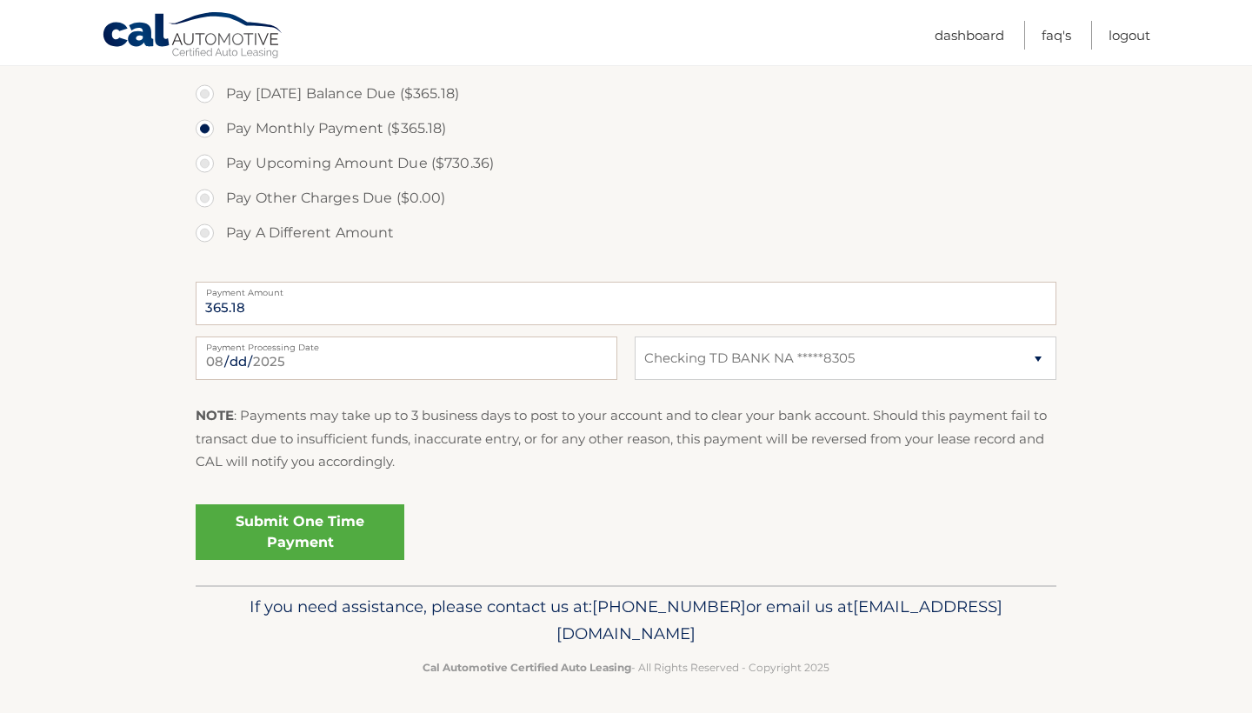
scroll to position [598, 0]
click at [334, 526] on link "Submit One Time Payment" at bounding box center [300, 533] width 209 height 56
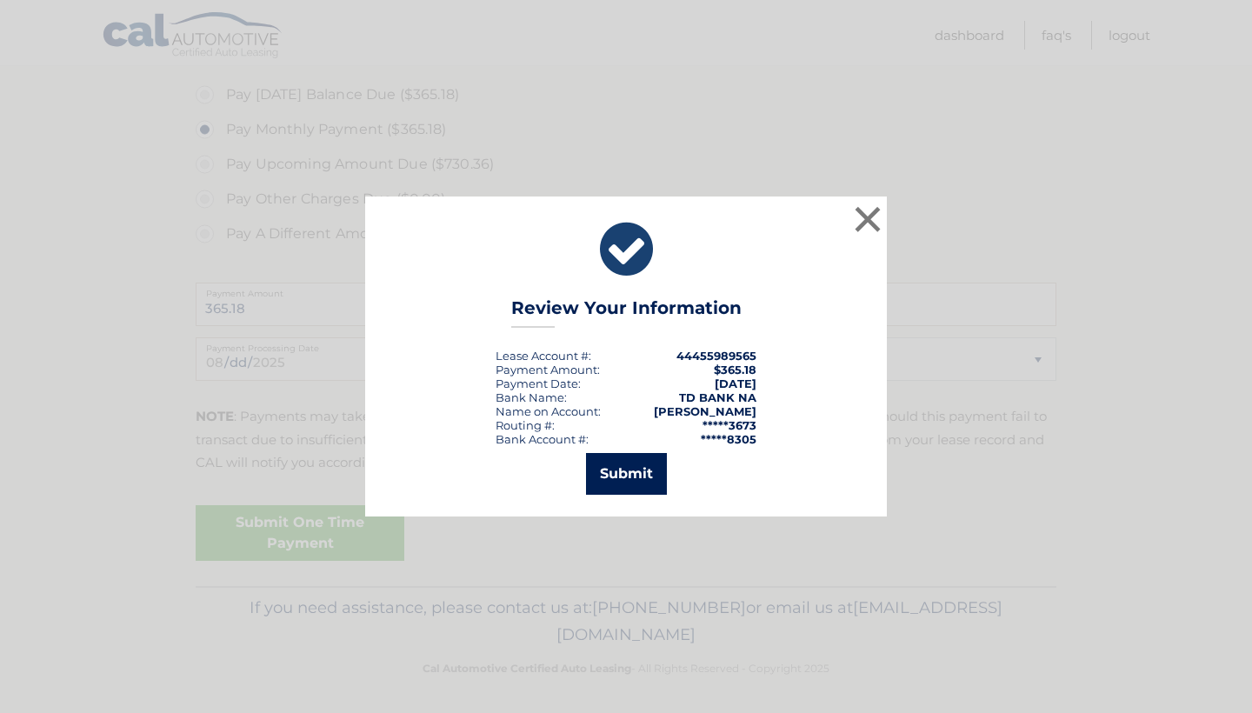
click at [613, 467] on button "Submit" at bounding box center [626, 474] width 81 height 42
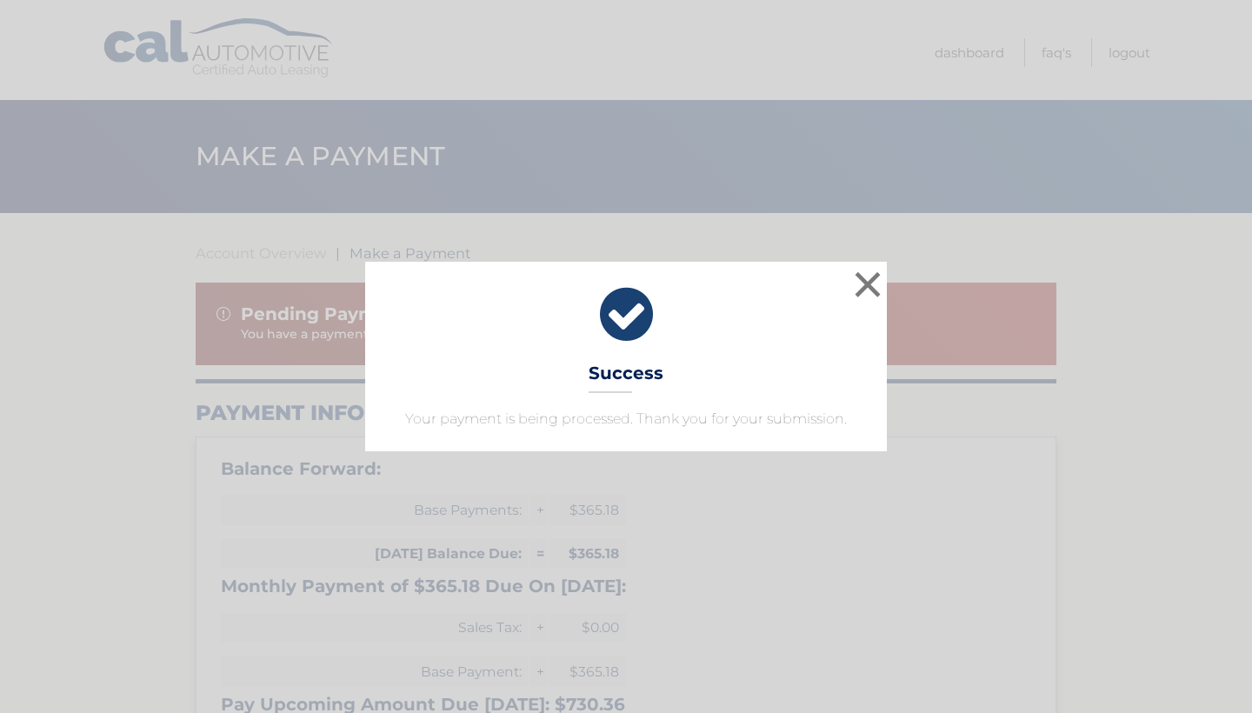
select select "MDEzNjQ4MmMtZGRhNC00NTRkLTgwNjMtYWM4N2E0Zjk4ZTBm"
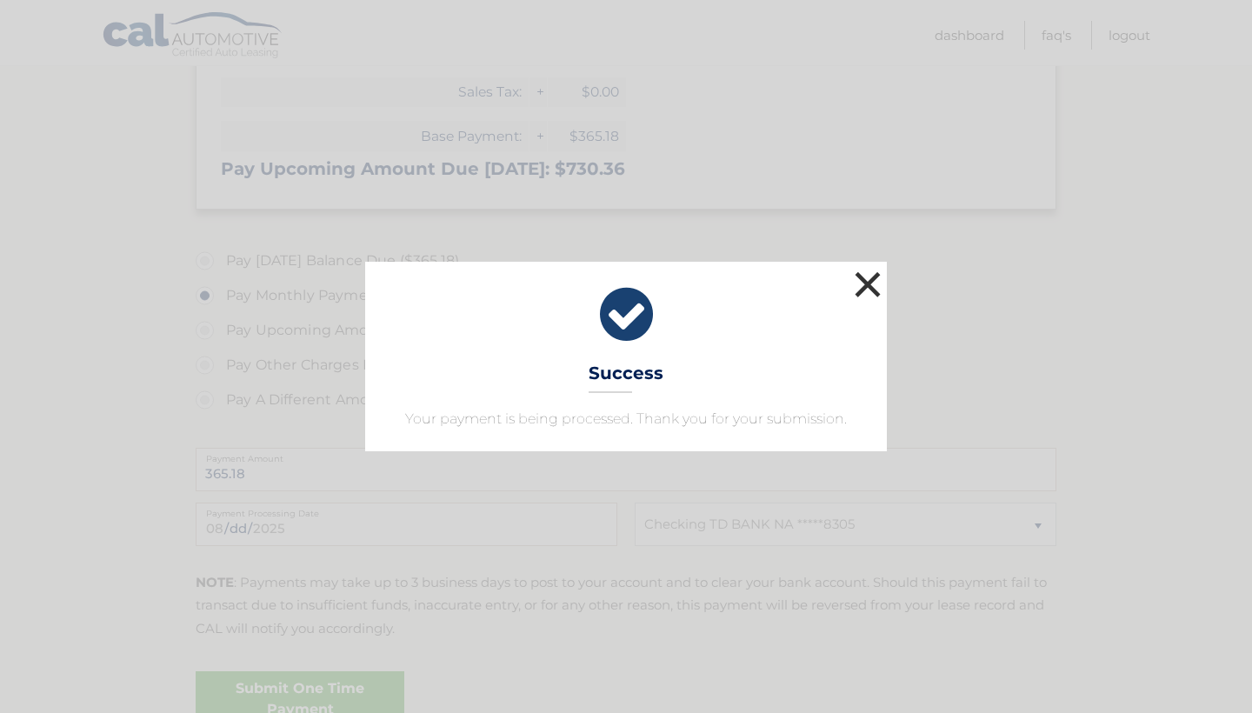
click at [871, 283] on button "×" at bounding box center [867, 284] width 35 height 35
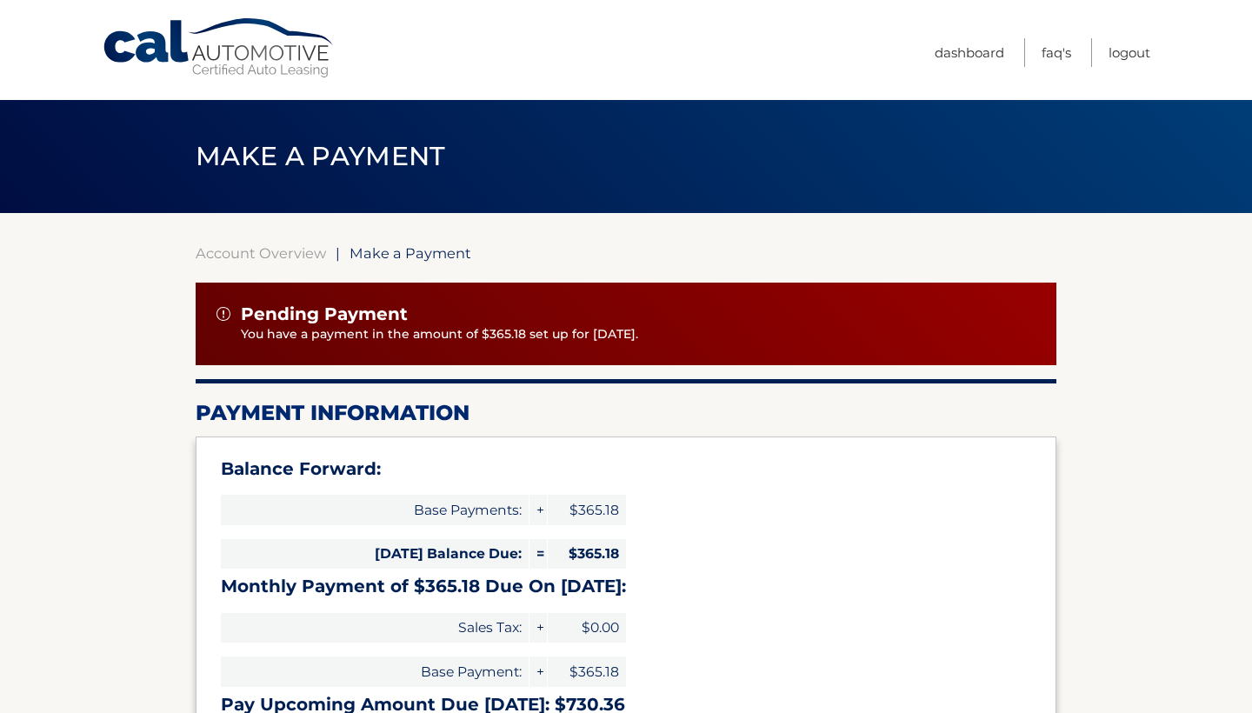
scroll to position [0, 0]
click at [1142, 51] on link "Logout" at bounding box center [1130, 52] width 42 height 29
